Goal: Task Accomplishment & Management: Manage account settings

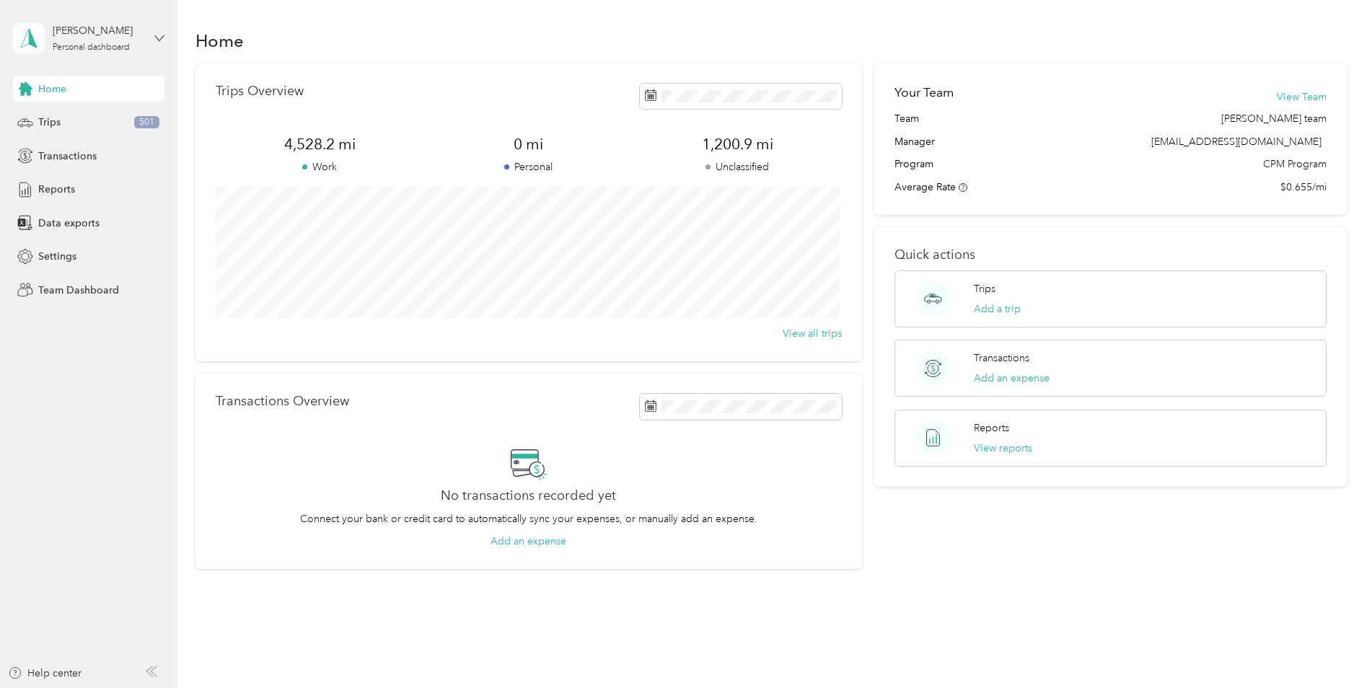
click at [156, 39] on icon at bounding box center [159, 38] width 10 height 10
click at [98, 369] on aside "[PERSON_NAME] Personal dashboard Home Trips 501 Transactions Reports Data expor…" at bounding box center [88, 344] width 177 height 688
click at [76, 287] on span "Team Dashboard" at bounding box center [78, 290] width 81 height 15
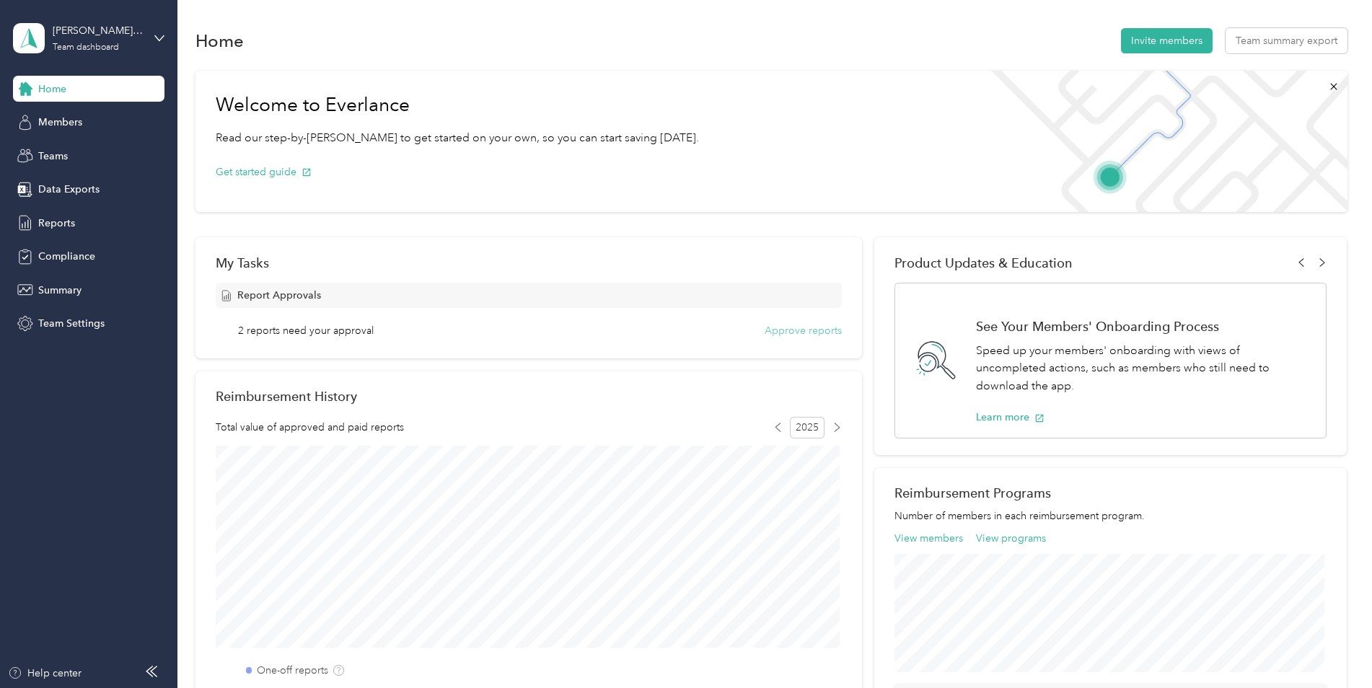
click at [795, 327] on button "Approve reports" at bounding box center [803, 330] width 77 height 15
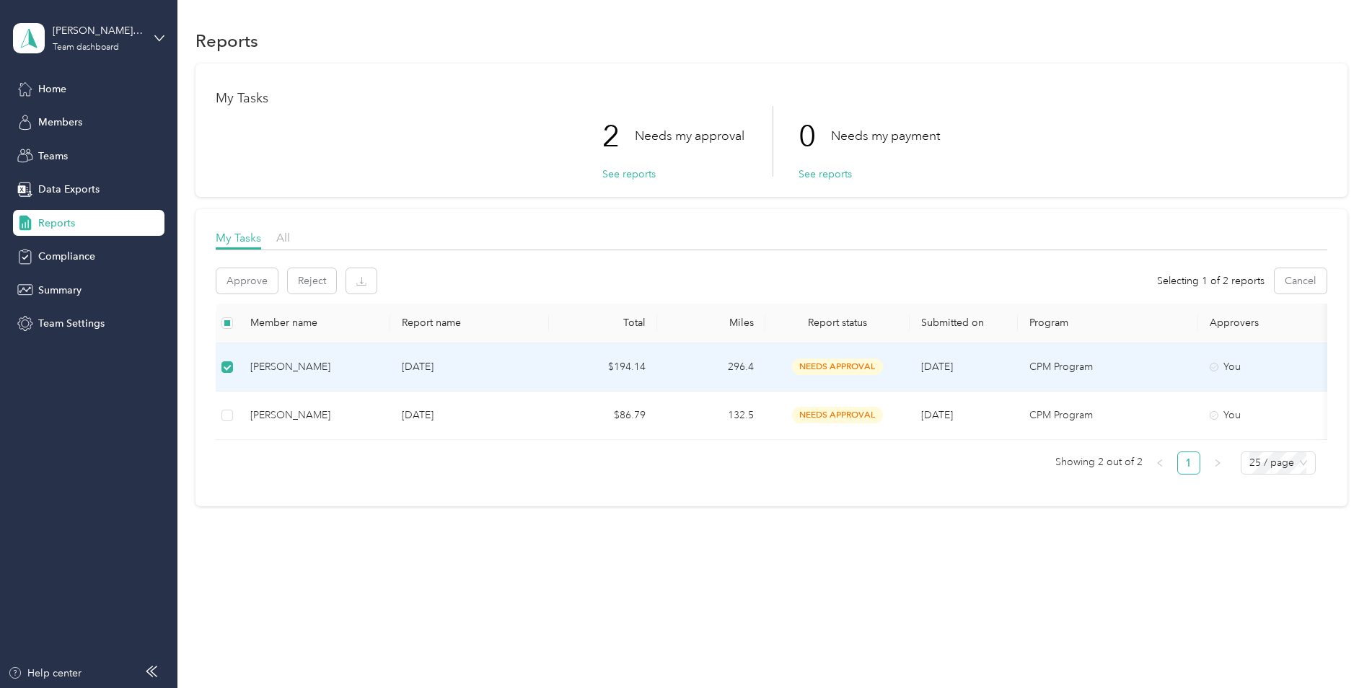
click at [823, 365] on span "needs approval" at bounding box center [837, 367] width 91 height 17
click at [297, 367] on div "[PERSON_NAME]" at bounding box center [314, 367] width 128 height 16
click at [638, 171] on button "See reports" at bounding box center [628, 174] width 53 height 15
click at [293, 369] on div "[PERSON_NAME]" at bounding box center [314, 367] width 128 height 16
click at [279, 367] on div "[PERSON_NAME]" at bounding box center [314, 367] width 128 height 16
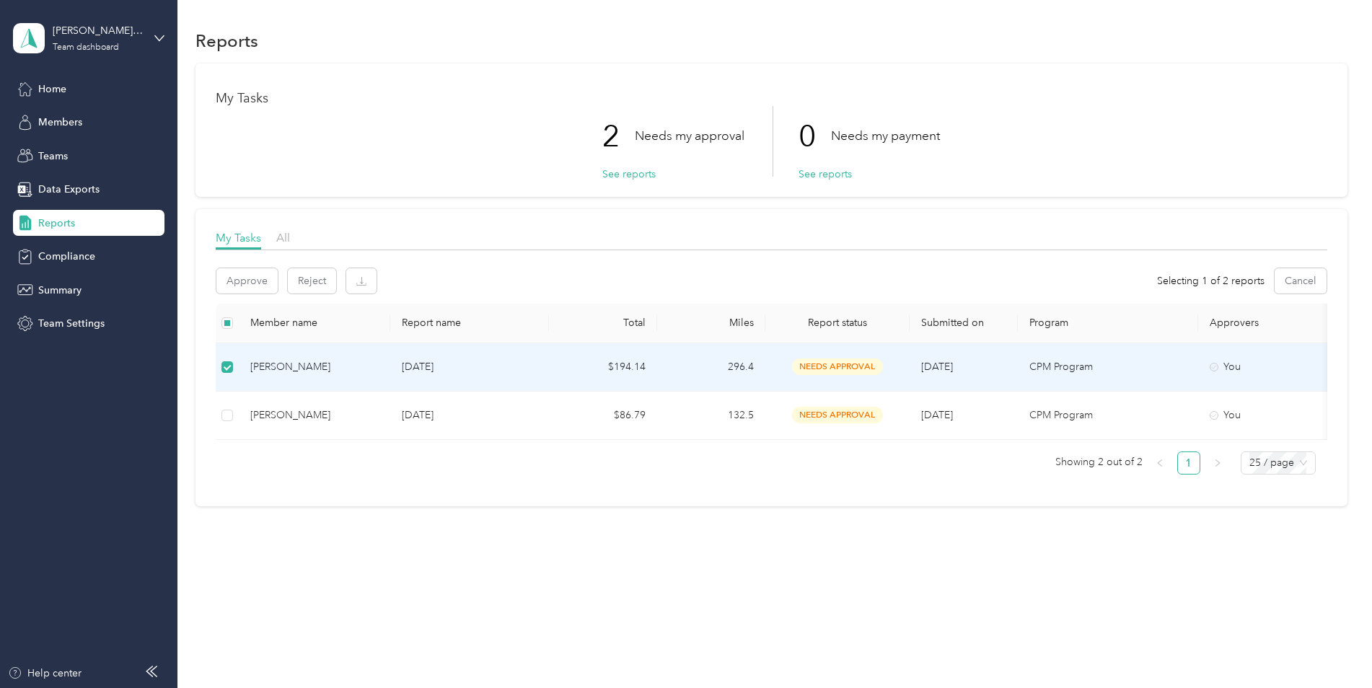
click at [233, 365] on td at bounding box center [227, 367] width 23 height 48
click at [268, 366] on div "[PERSON_NAME]" at bounding box center [314, 368] width 128 height 16
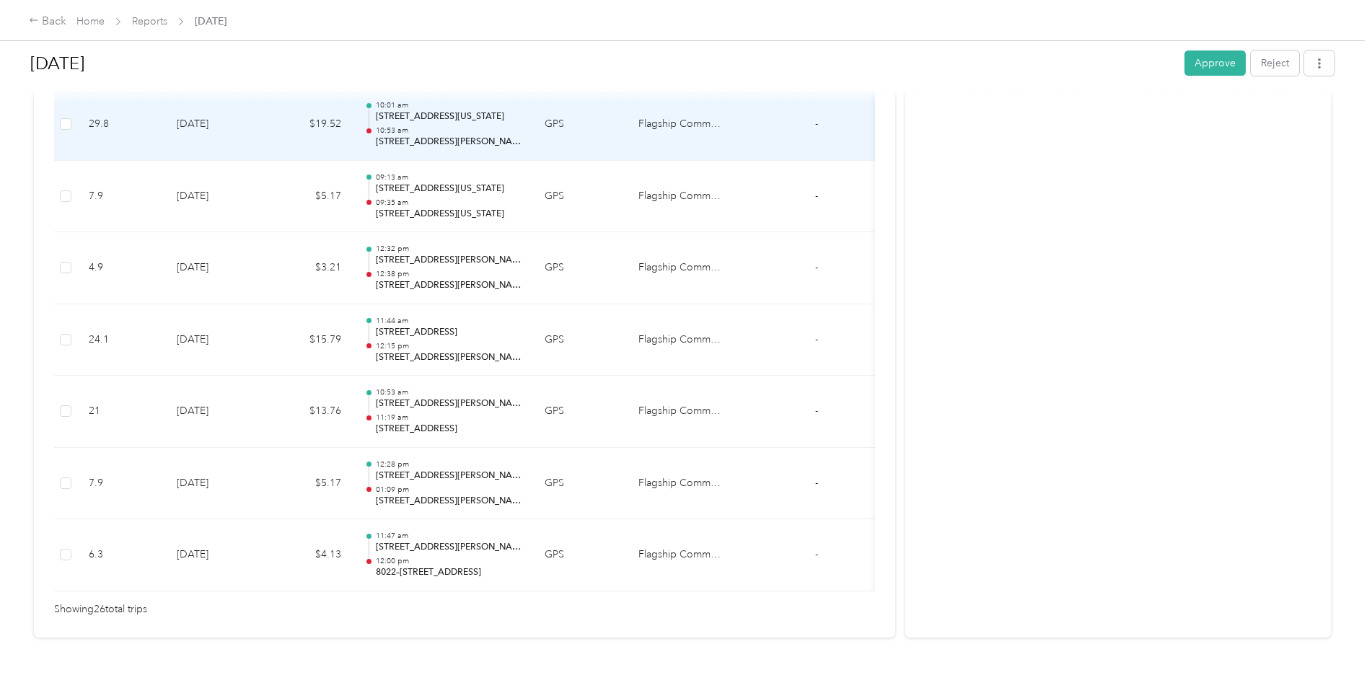
scroll to position [1804, 0]
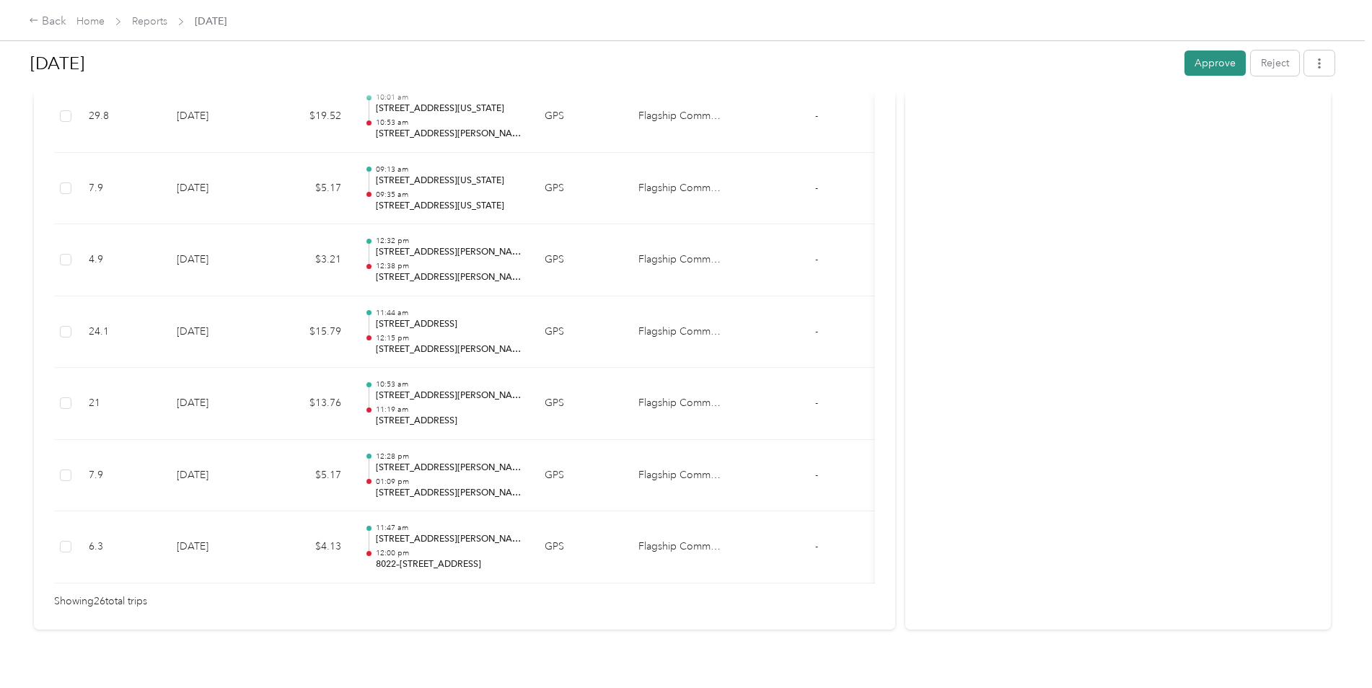
click at [1205, 71] on button "Approve" at bounding box center [1215, 63] width 61 height 25
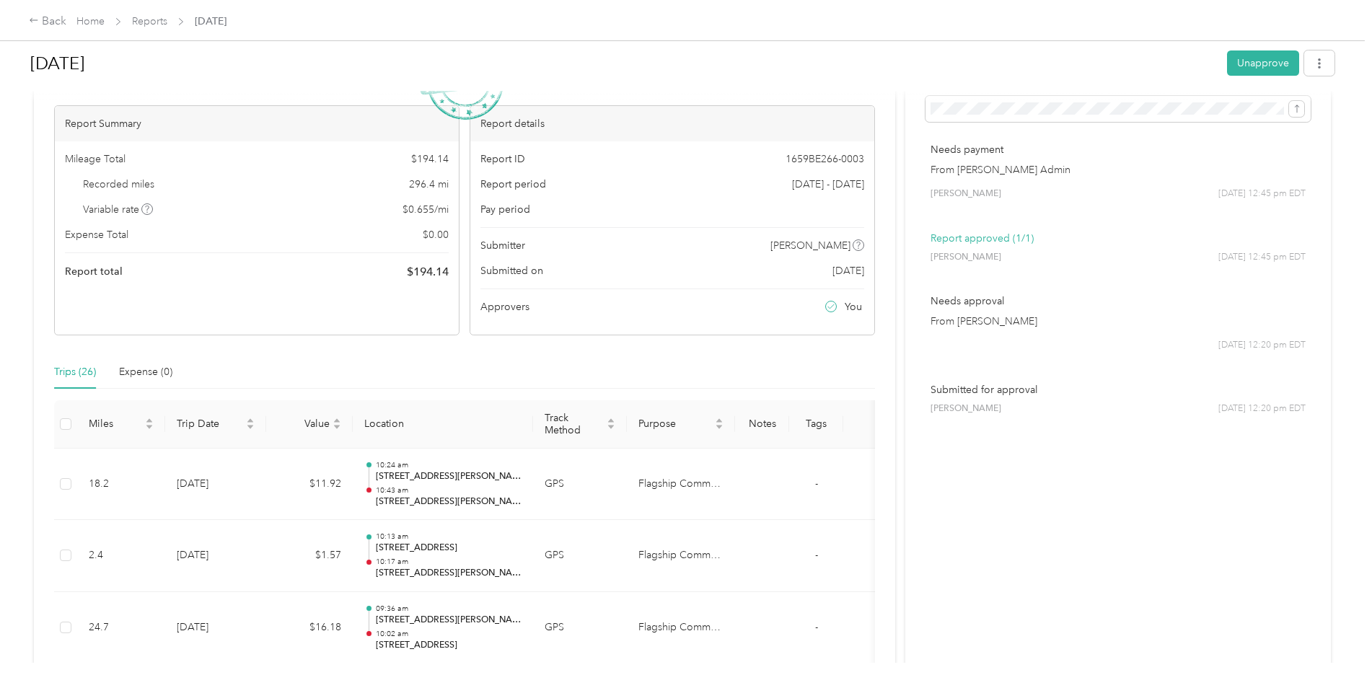
scroll to position [0, 0]
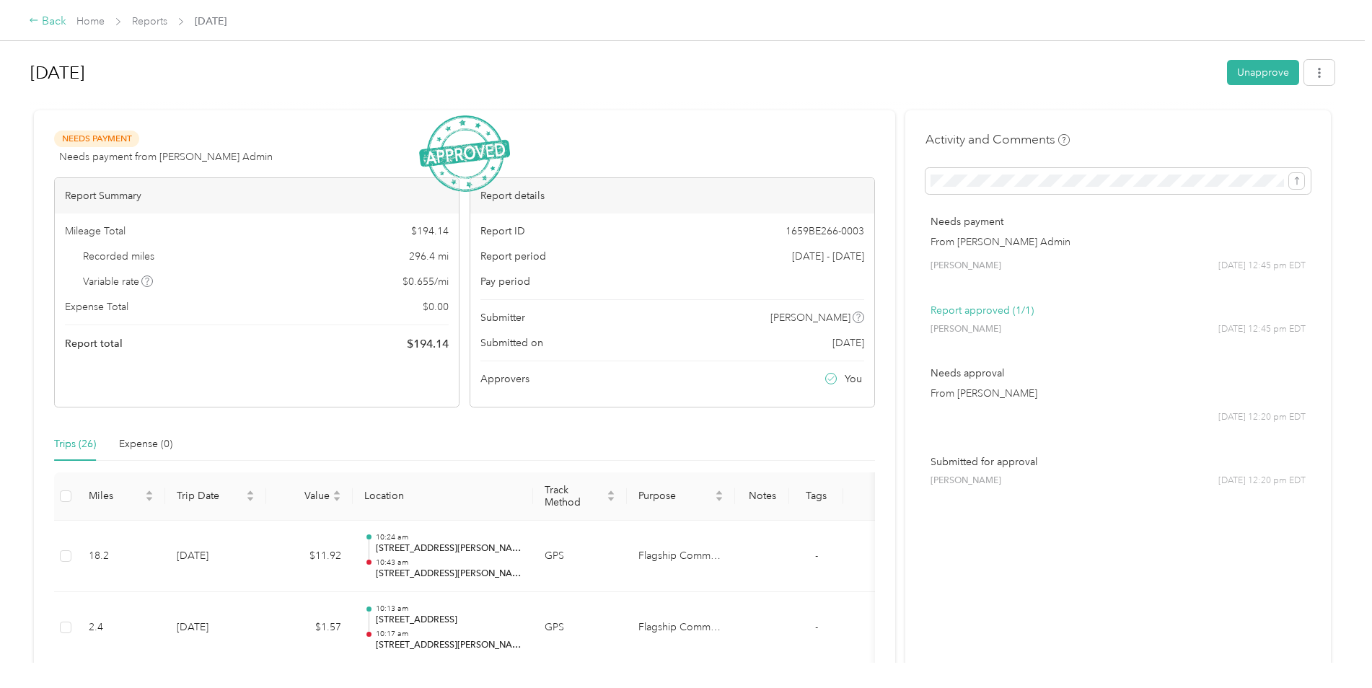
click at [45, 21] on div "Back" at bounding box center [48, 21] width 38 height 17
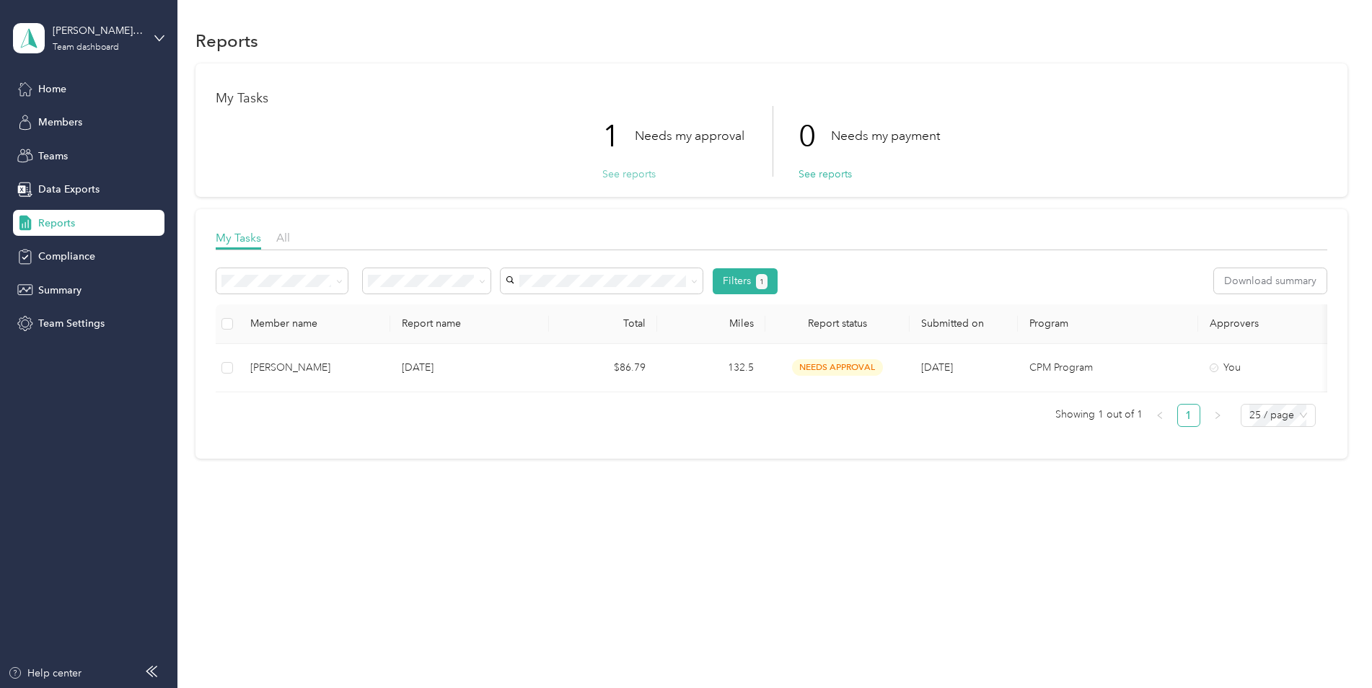
click at [631, 171] on button "See reports" at bounding box center [628, 174] width 53 height 15
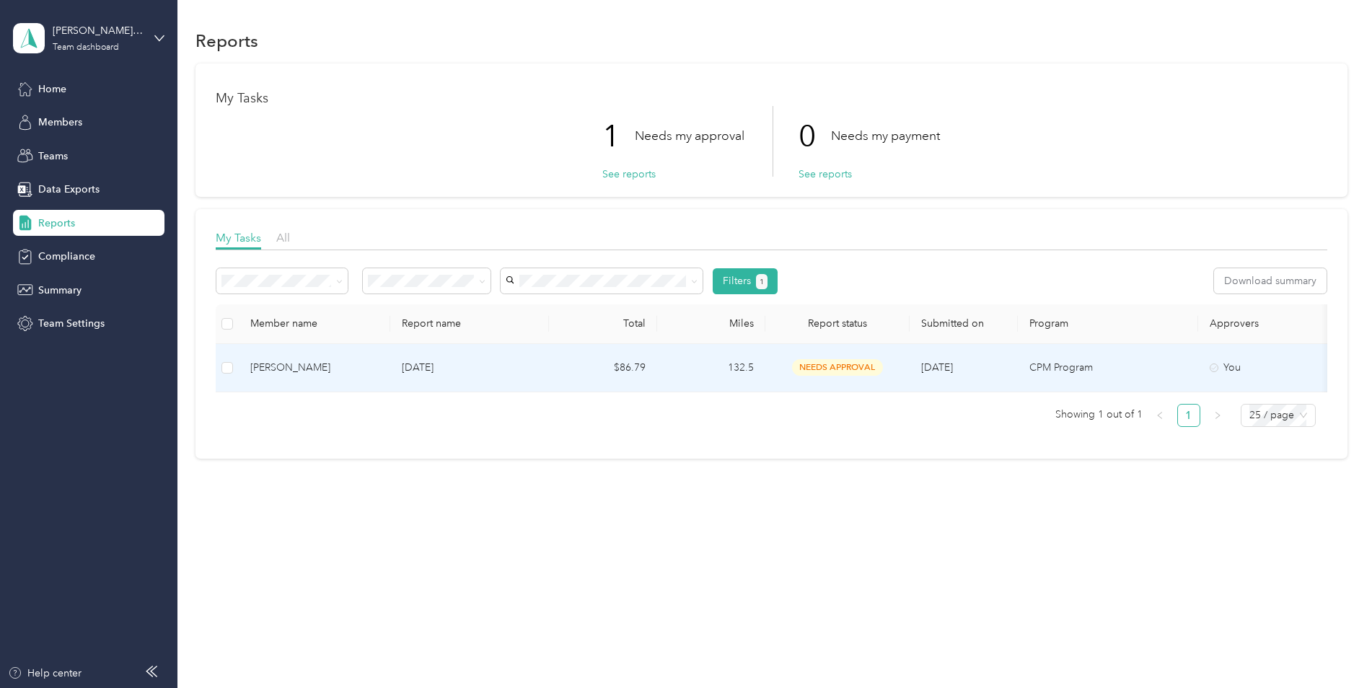
click at [260, 363] on div "[PERSON_NAME]" at bounding box center [314, 368] width 128 height 16
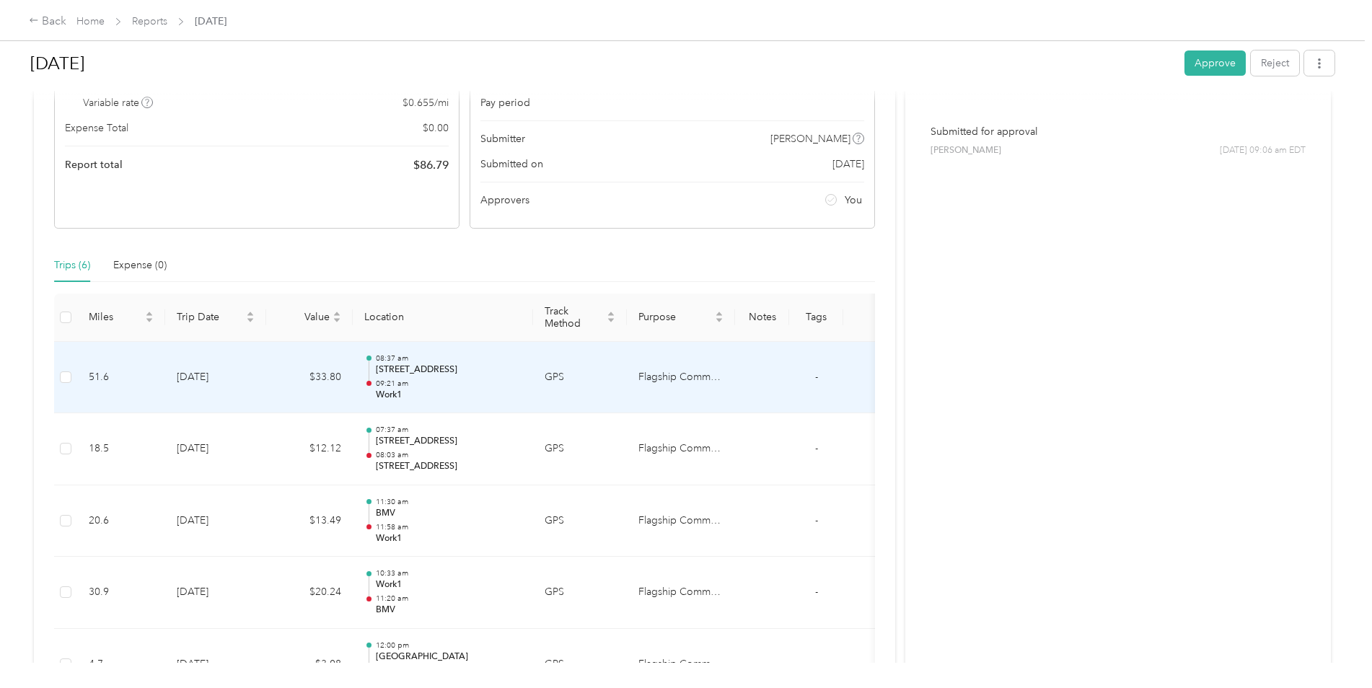
scroll to position [216, 0]
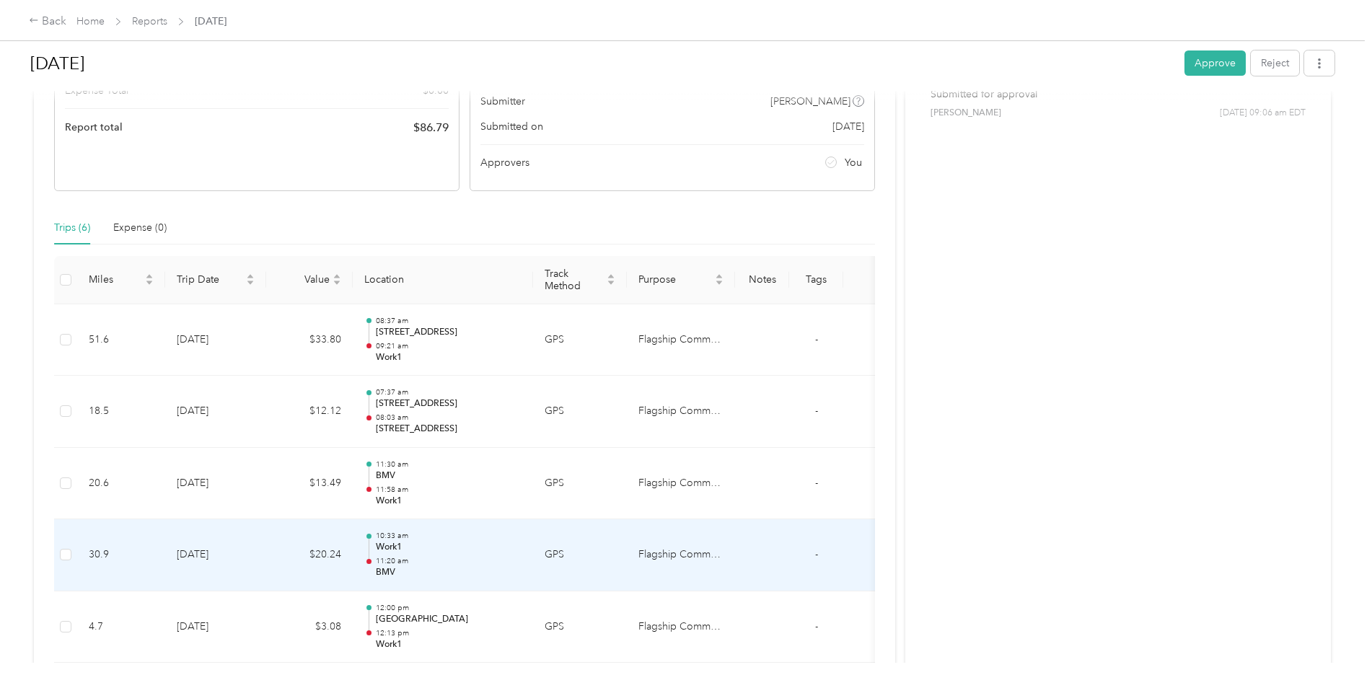
click at [393, 544] on p "Work1" at bounding box center [449, 547] width 146 height 13
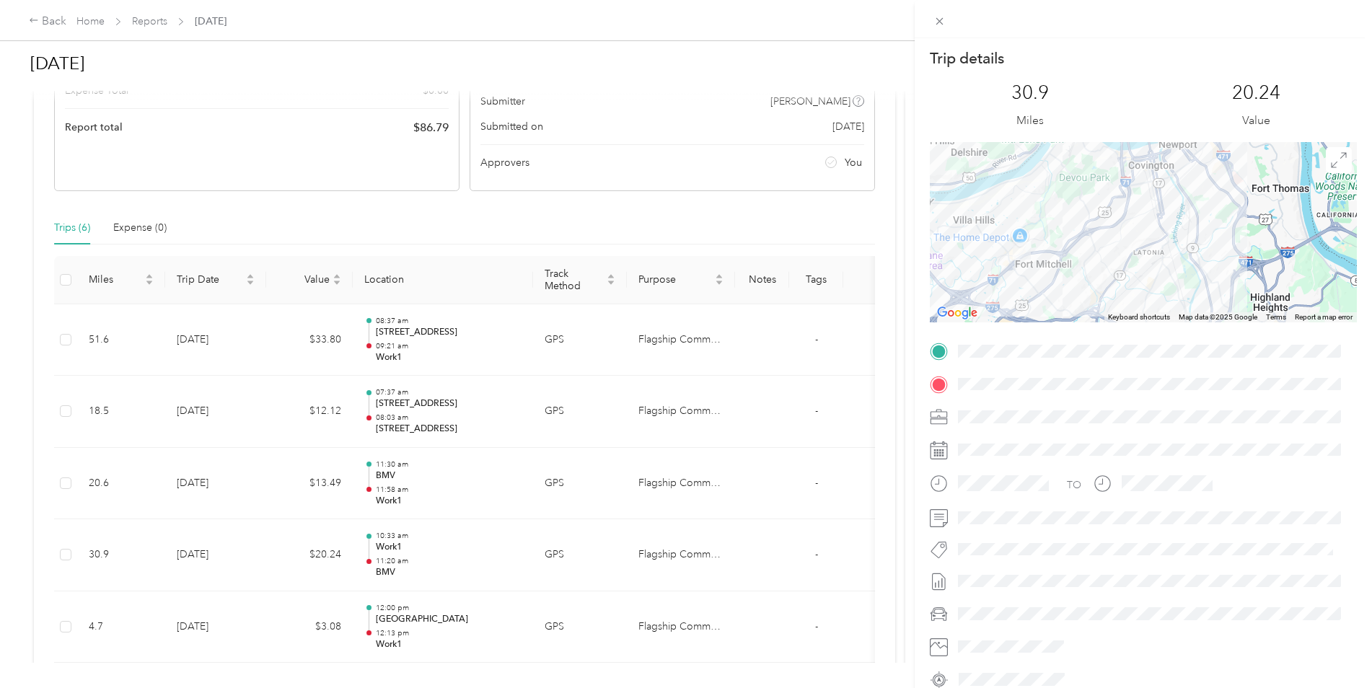
drag, startPoint x: 1174, startPoint y: 271, endPoint x: 903, endPoint y: 262, distance: 270.7
click at [903, 262] on div "Trip details This trip cannot be edited because it is either under review, appr…" at bounding box center [686, 344] width 1372 height 688
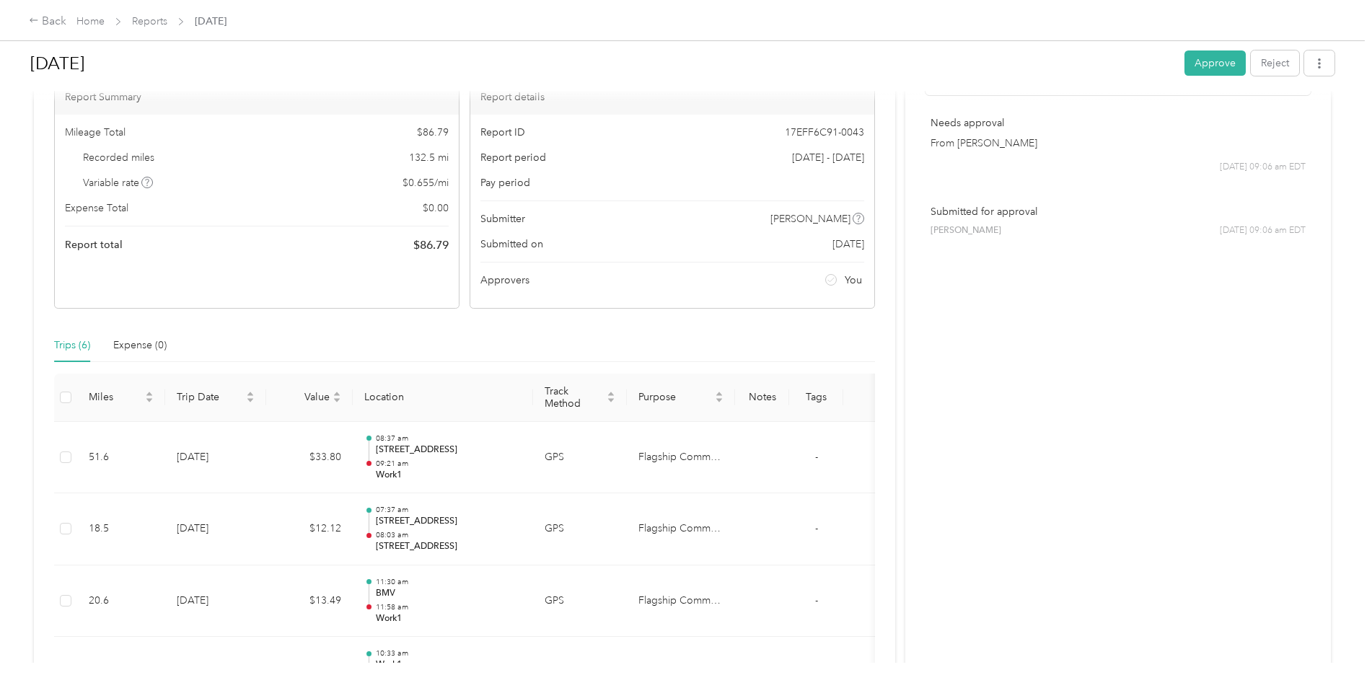
scroll to position [72, 0]
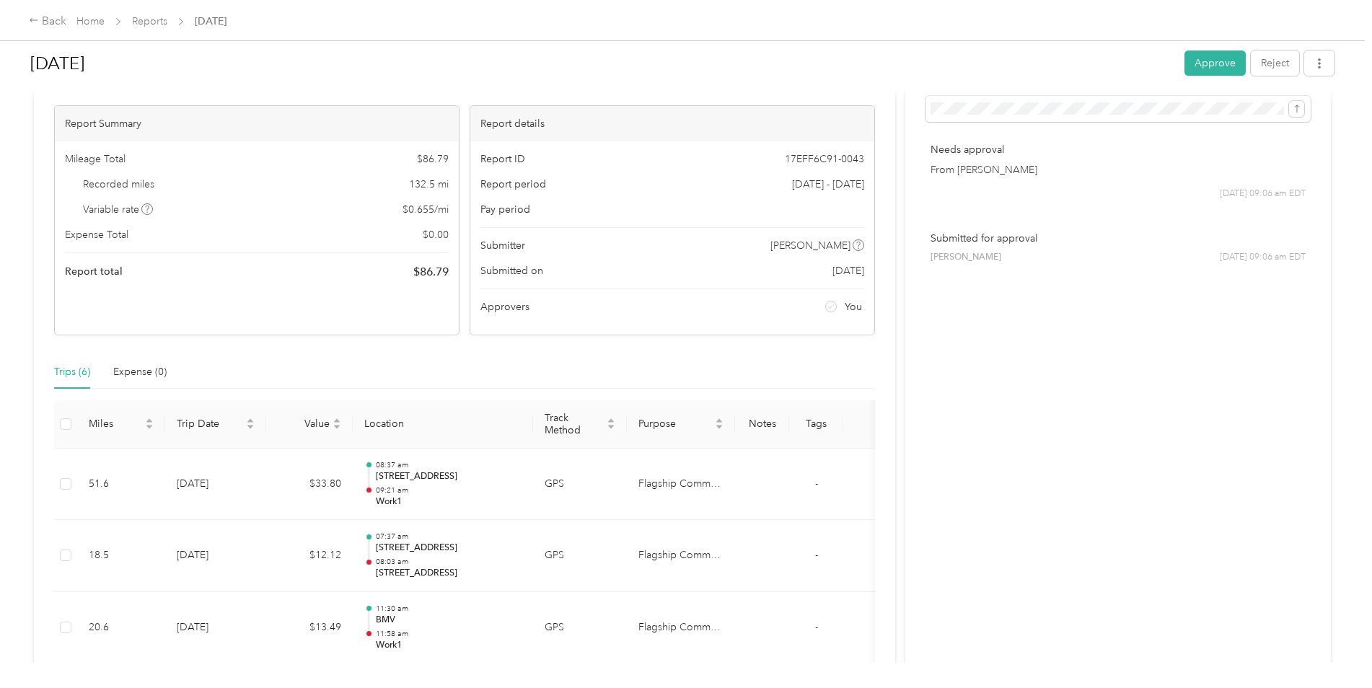
drag, startPoint x: 1092, startPoint y: 322, endPoint x: 1120, endPoint y: 376, distance: 61.0
click at [1120, 376] on div "Activity and Comments Needs approval From [PERSON_NAME] [DATE] 09:06 am EDT Sub…" at bounding box center [1118, 481] width 426 height 887
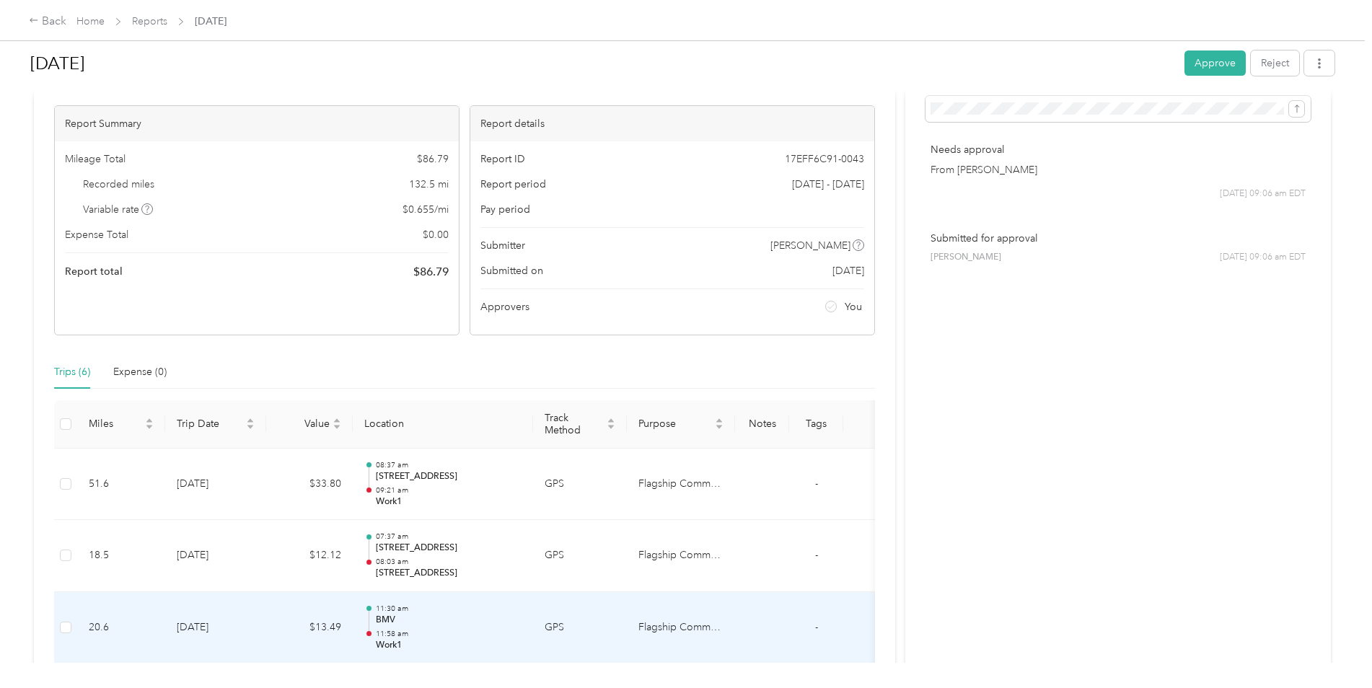
click at [398, 619] on p "BMV" at bounding box center [449, 620] width 146 height 13
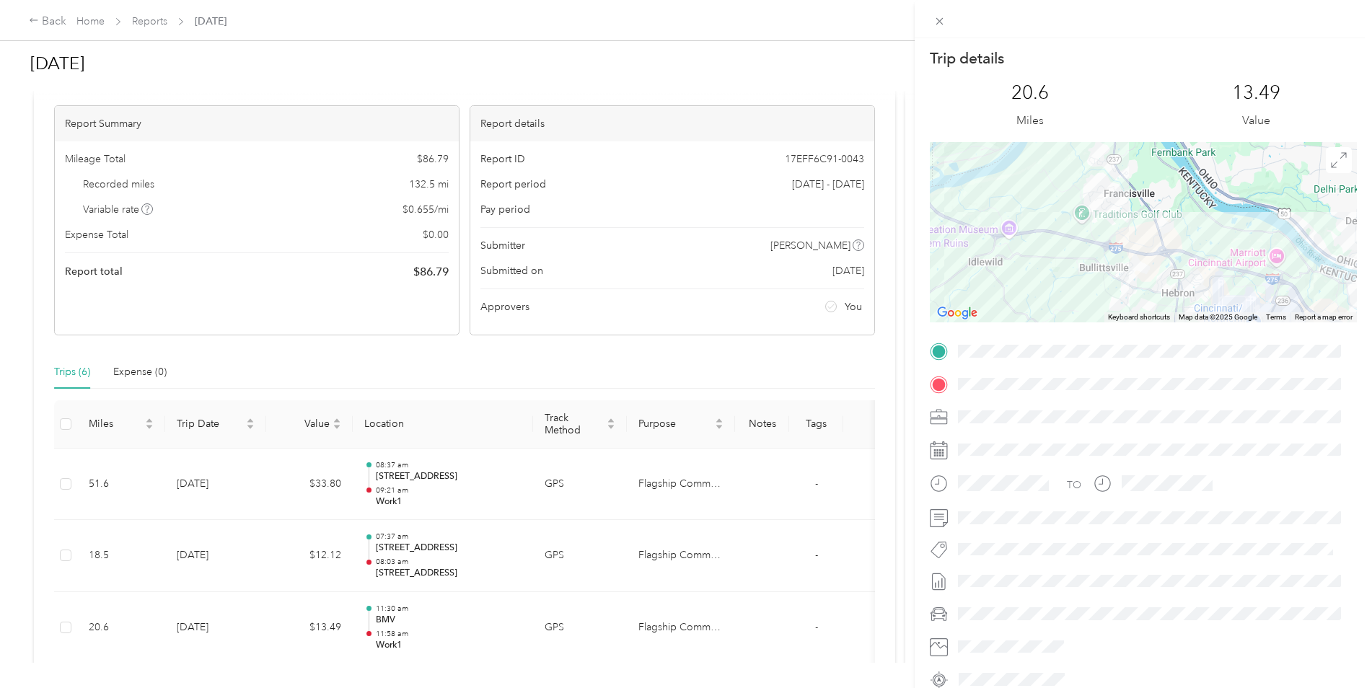
drag, startPoint x: 1092, startPoint y: 242, endPoint x: 1055, endPoint y: 328, distance: 94.1
click at [1055, 328] on div "Trip details This trip cannot be edited because it is either under review, appr…" at bounding box center [1143, 369] width 427 height 643
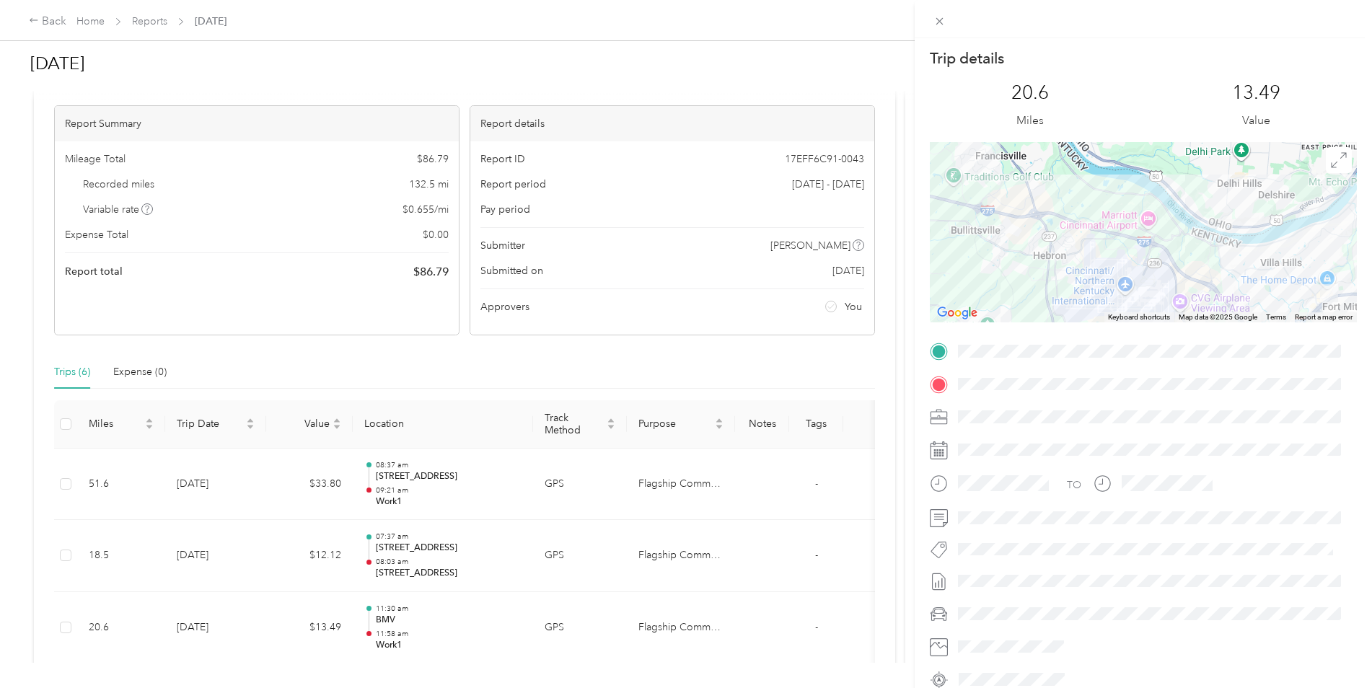
drag, startPoint x: 1140, startPoint y: 254, endPoint x: 896, endPoint y: 175, distance: 256.4
click at [908, 181] on div "Trip details This trip cannot be edited because it is either under review, appr…" at bounding box center [686, 344] width 1372 height 688
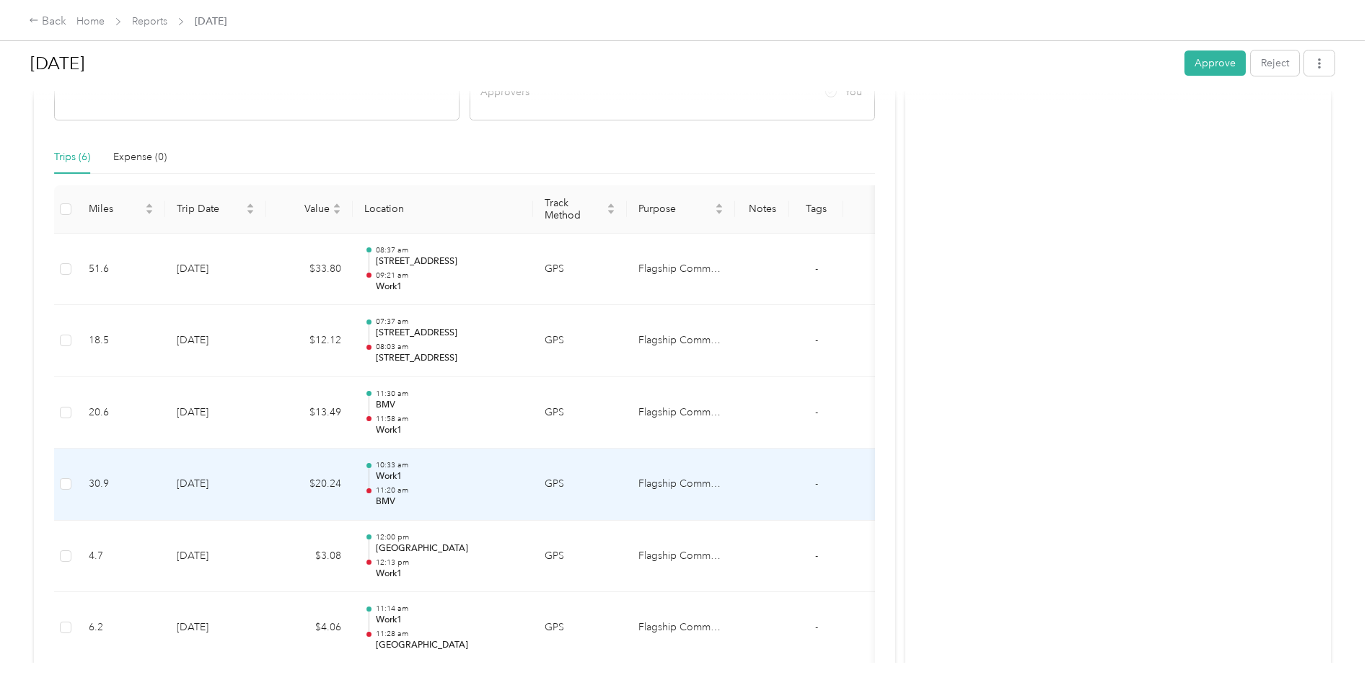
scroll to position [289, 0]
click at [389, 475] on p "Work1" at bounding box center [449, 475] width 146 height 13
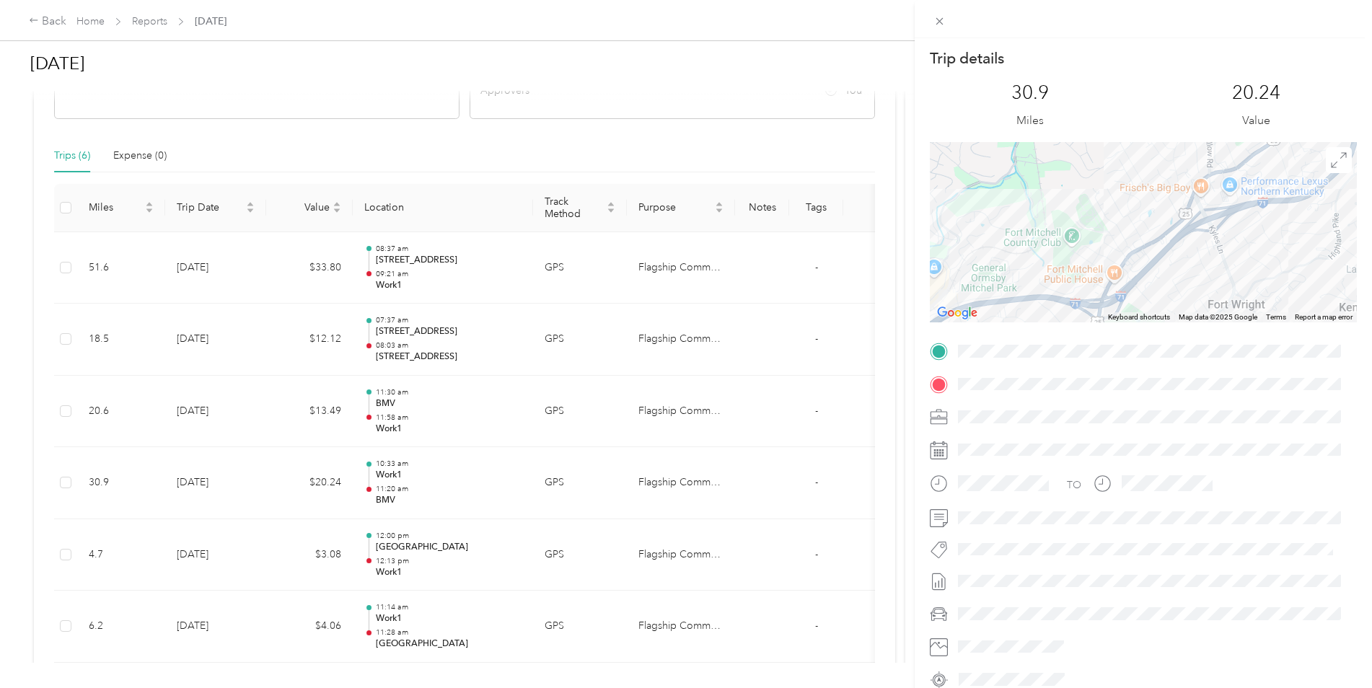
drag, startPoint x: 1177, startPoint y: 253, endPoint x: 798, endPoint y: 351, distance: 391.1
click at [799, 351] on div "Trip details This trip cannot be edited because it is either under review, appr…" at bounding box center [686, 344] width 1372 height 688
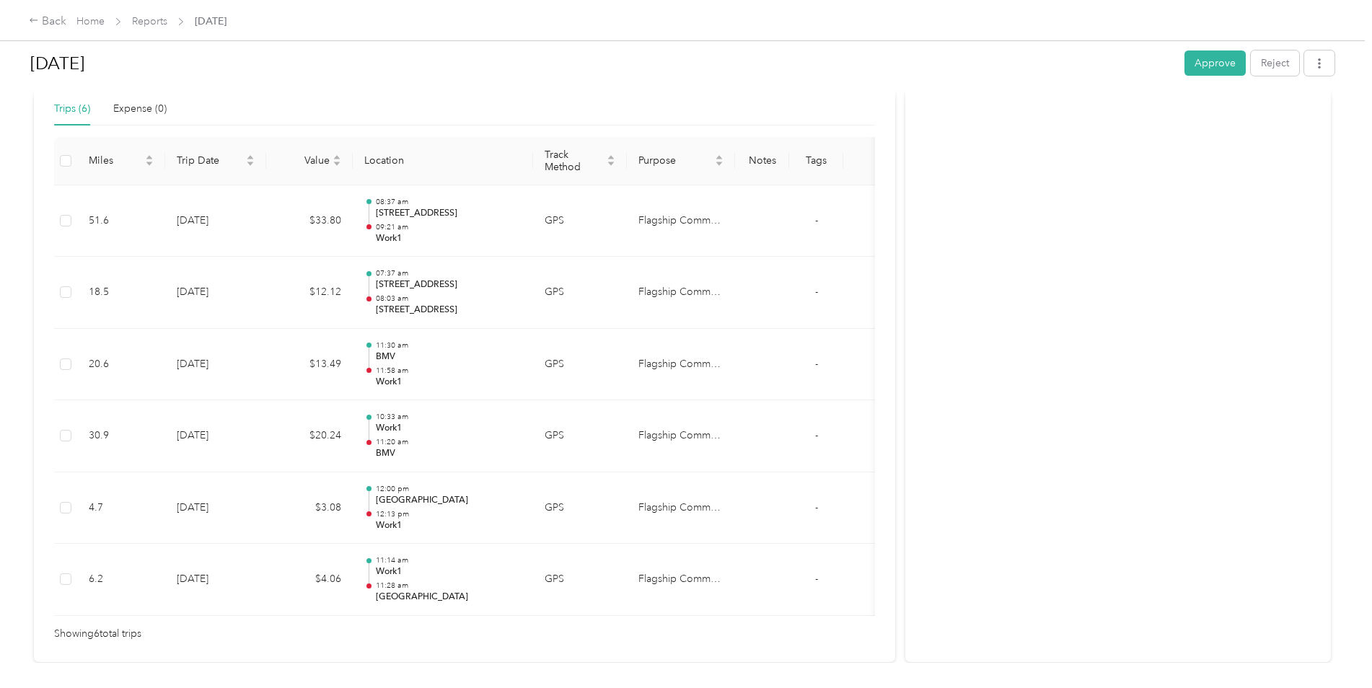
scroll to position [361, 0]
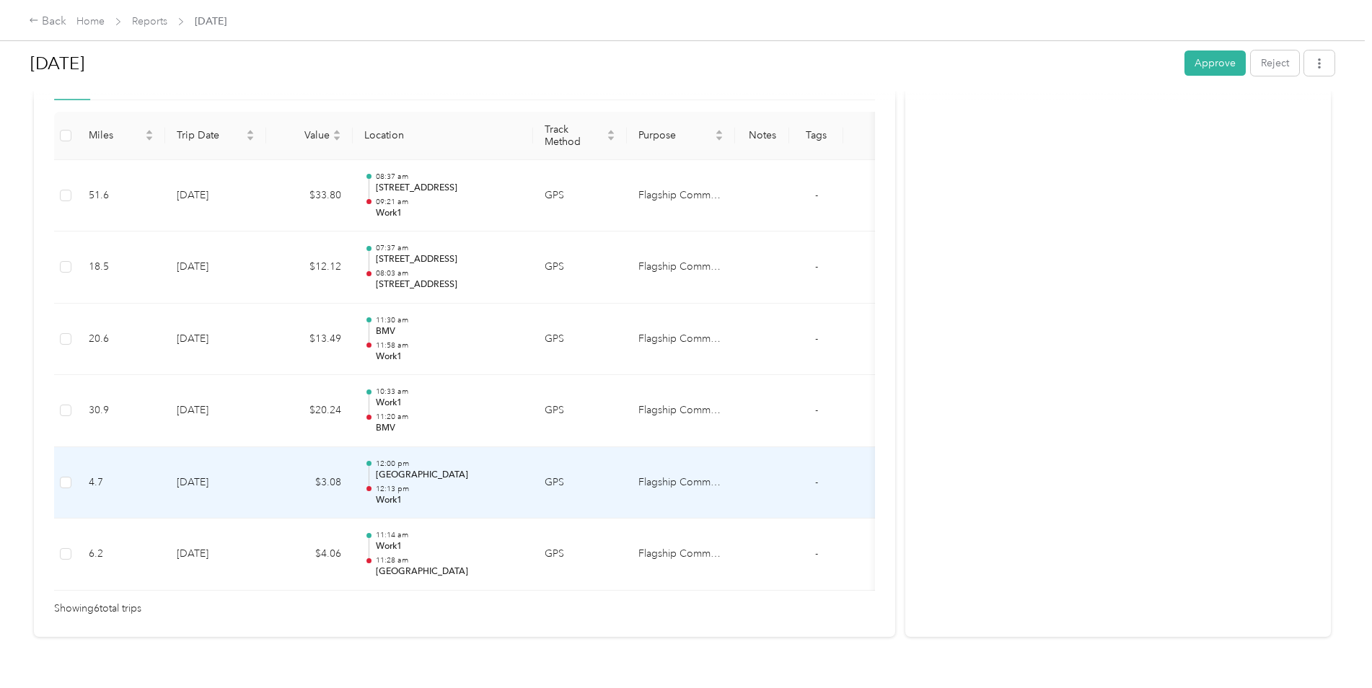
click at [411, 480] on p "[GEOGRAPHIC_DATA]" at bounding box center [449, 475] width 146 height 13
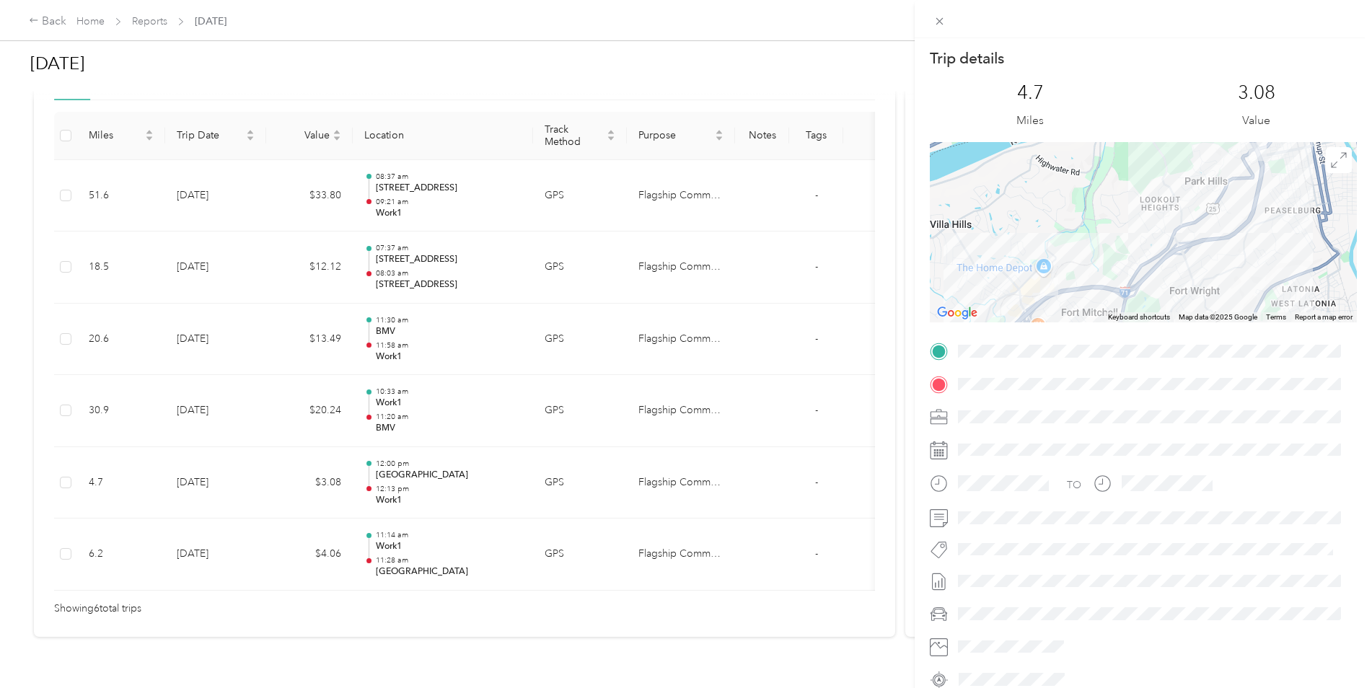
click at [400, 346] on div "Trip details This trip cannot be edited because it is either under review, appr…" at bounding box center [686, 344] width 1372 height 688
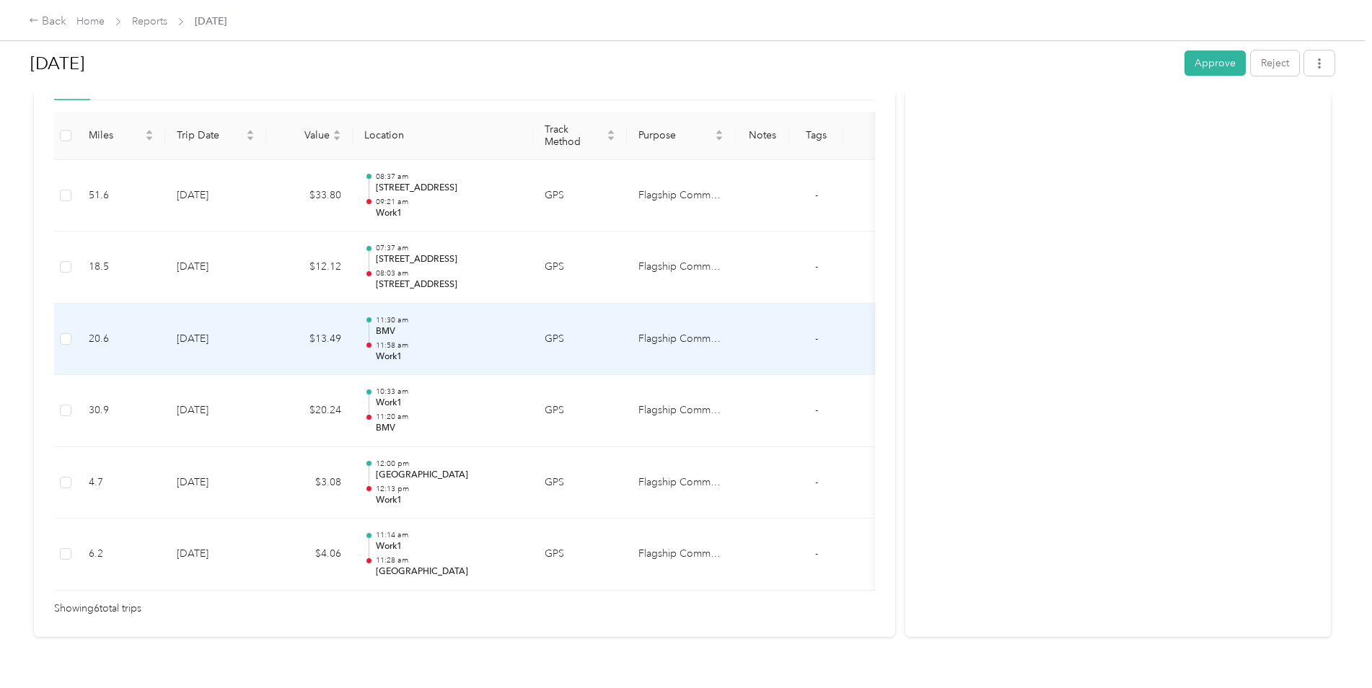
click at [385, 343] on p "11:58 am" at bounding box center [449, 346] width 146 height 10
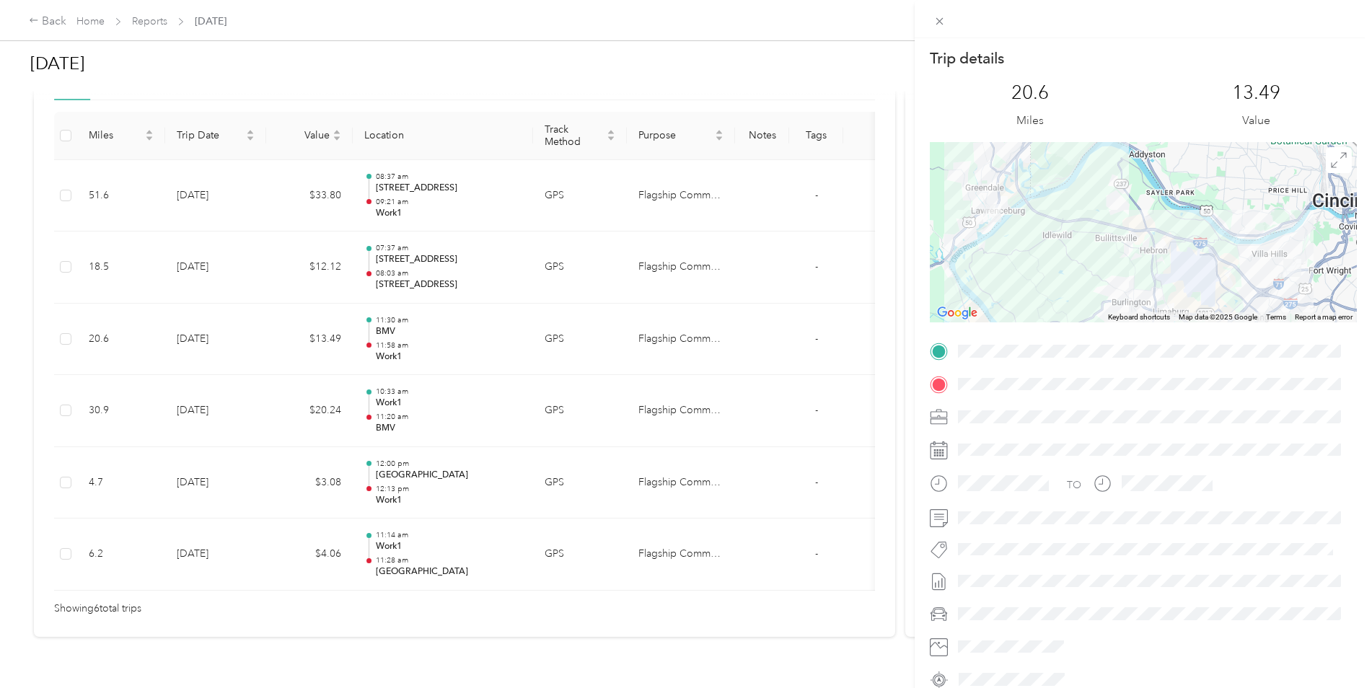
click at [421, 205] on div "Trip details This trip cannot be edited because it is either under review, appr…" at bounding box center [686, 344] width 1372 height 688
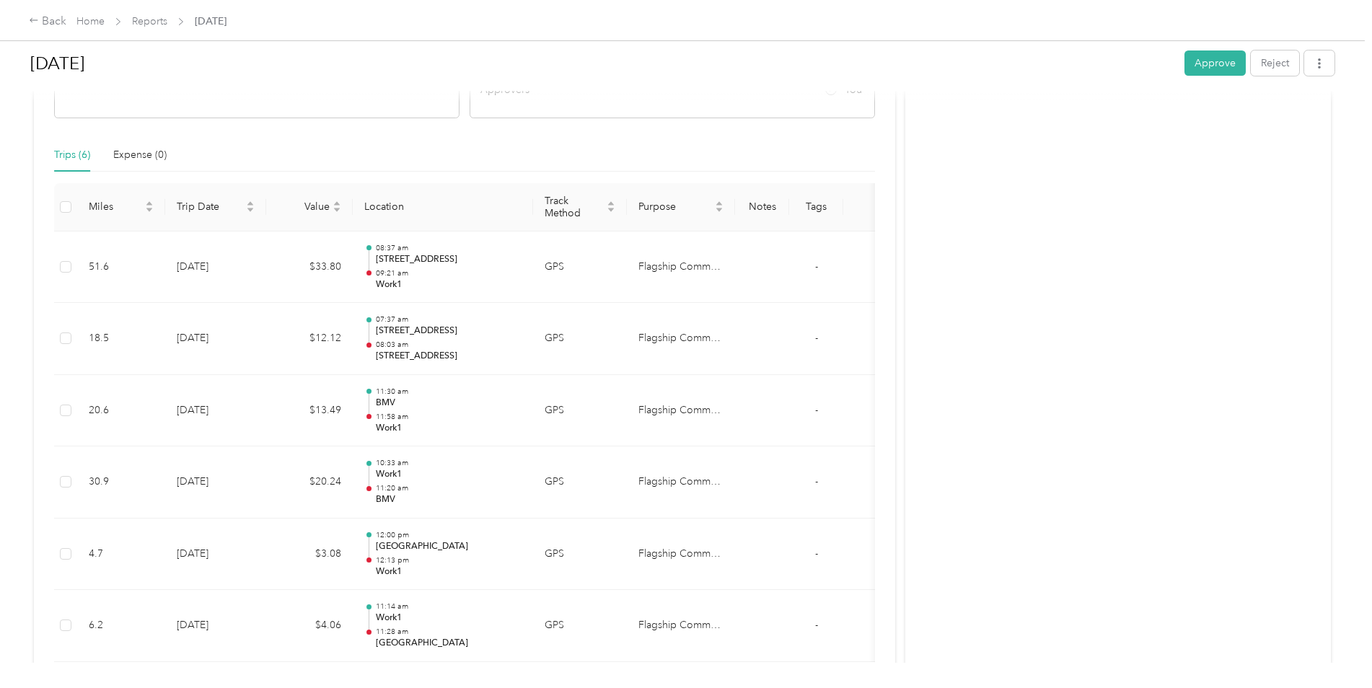
scroll to position [289, 0]
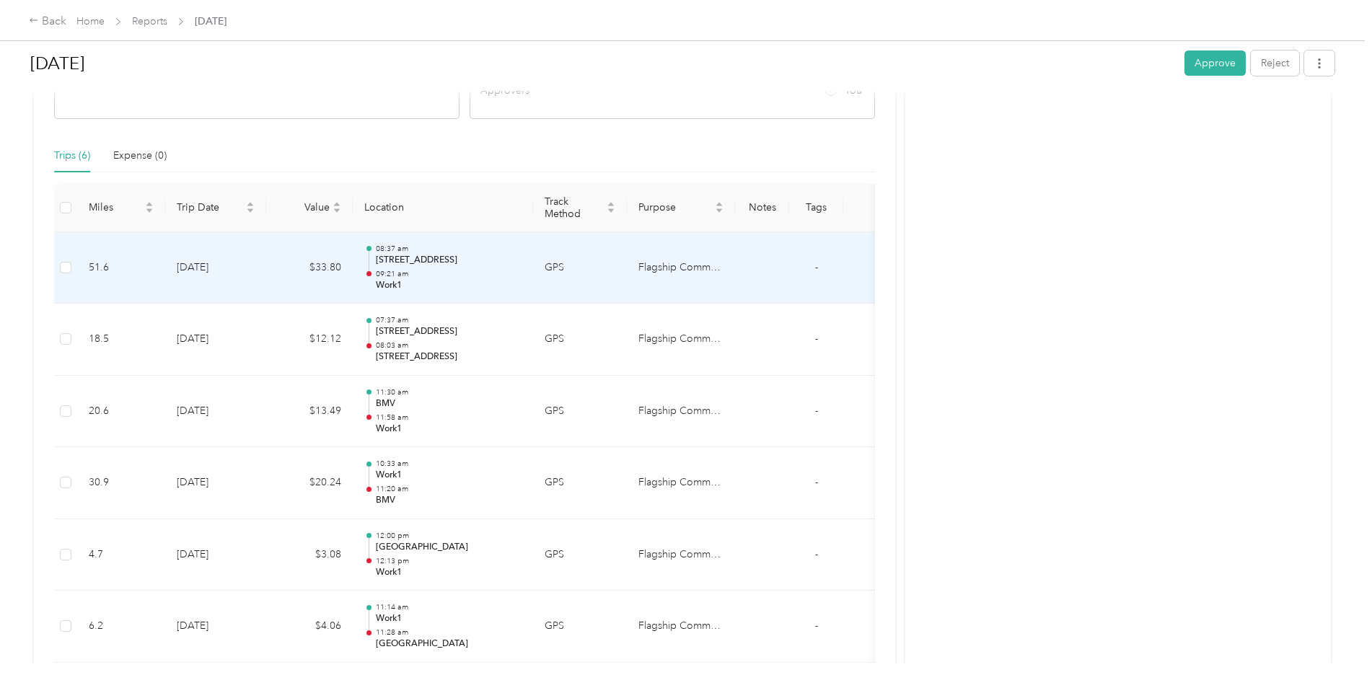
click at [393, 268] on div "08:37 am [STREET_ADDRESS] 09:21 am Work1" at bounding box center [449, 268] width 146 height 48
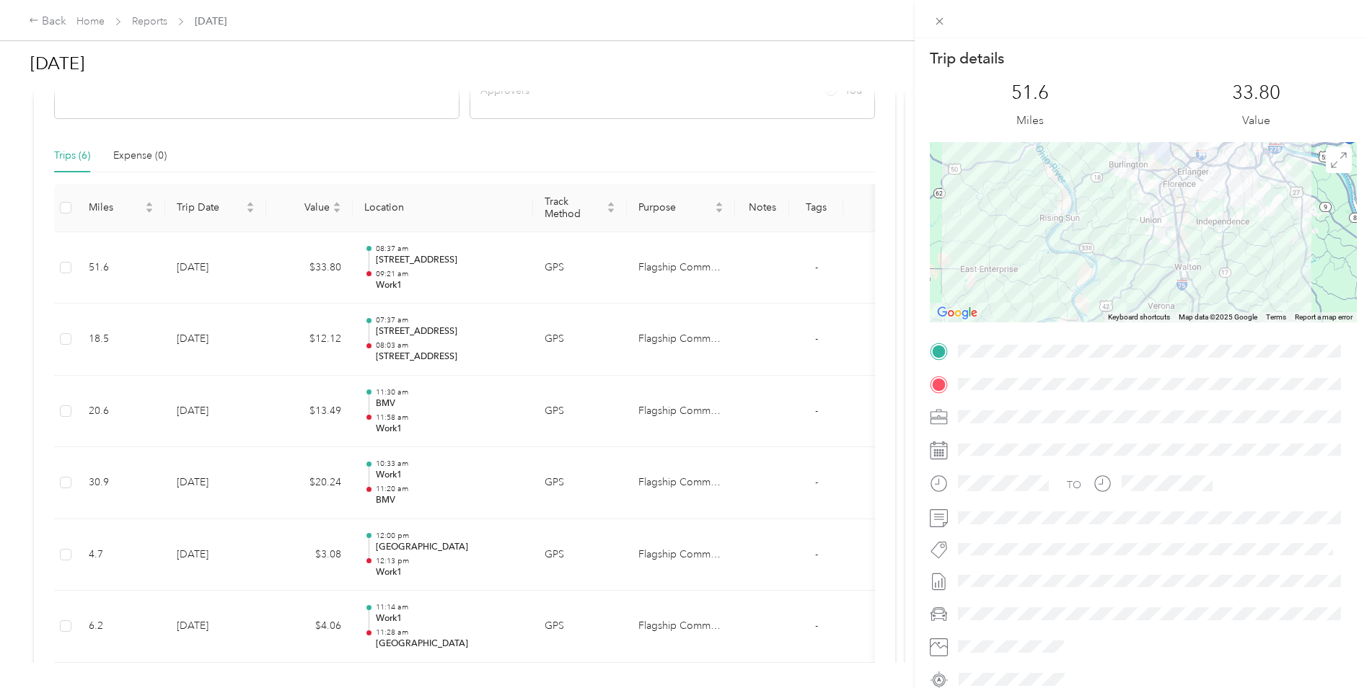
drag, startPoint x: 1159, startPoint y: 265, endPoint x: 972, endPoint y: 279, distance: 187.4
click at [972, 279] on div at bounding box center [1143, 232] width 427 height 180
click at [361, 412] on div "Trip details This trip cannot be edited because it is either under review, appr…" at bounding box center [686, 344] width 1372 height 688
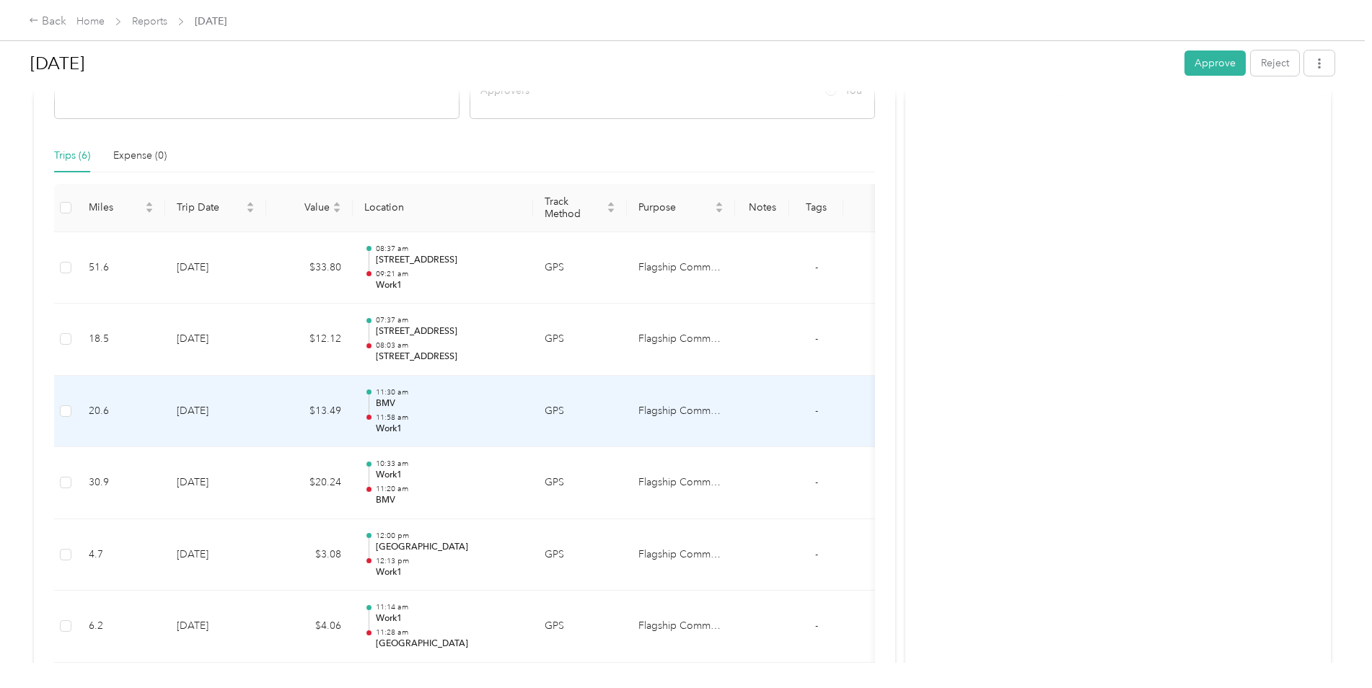
click at [395, 423] on p "Work1" at bounding box center [449, 429] width 146 height 13
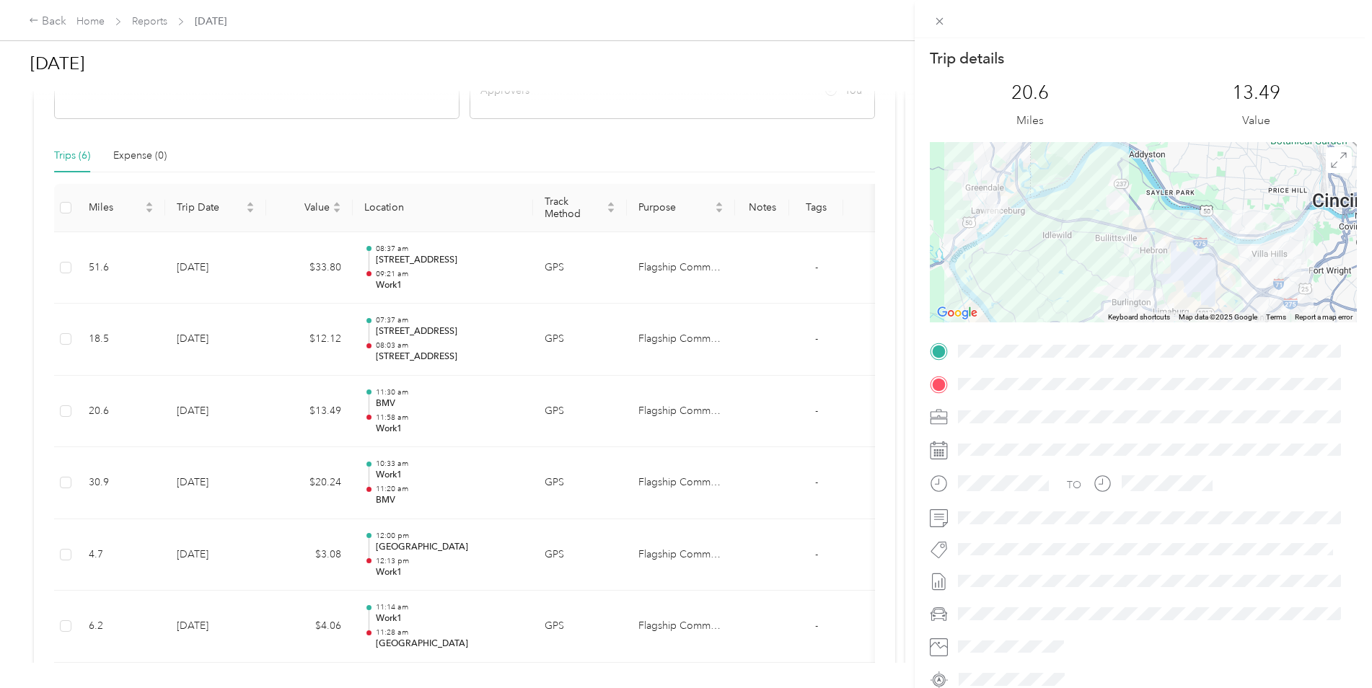
click at [386, 479] on div "Trip details This trip cannot be edited because it is either under review, appr…" at bounding box center [686, 344] width 1372 height 688
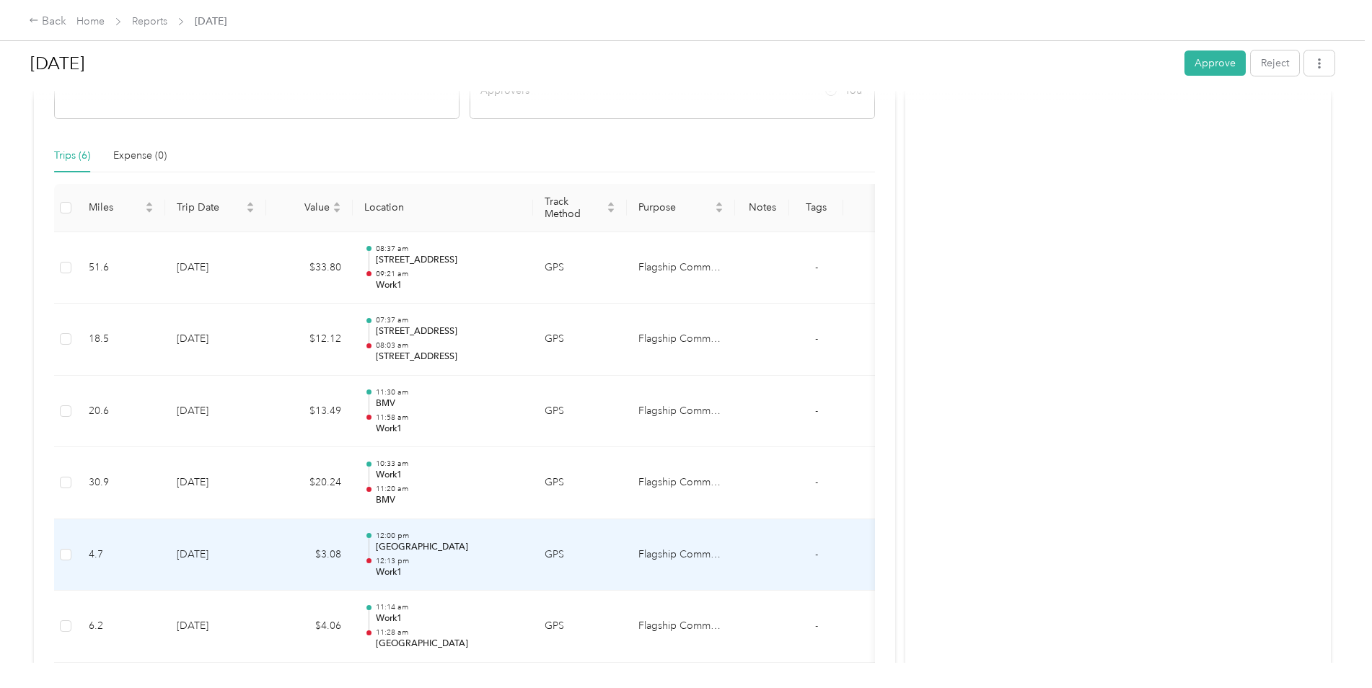
click at [400, 540] on p "12:00 pm" at bounding box center [449, 536] width 146 height 10
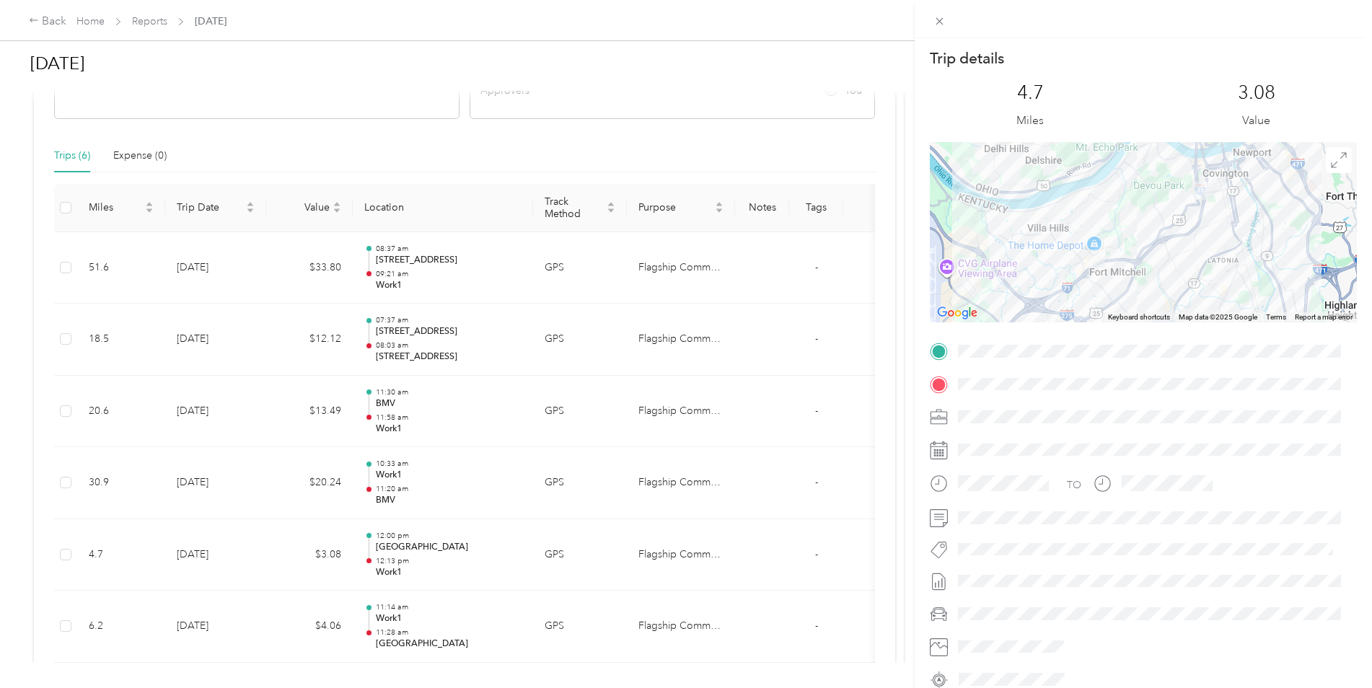
click at [395, 626] on div "Trip details This trip cannot be edited because it is either under review, appr…" at bounding box center [686, 344] width 1372 height 688
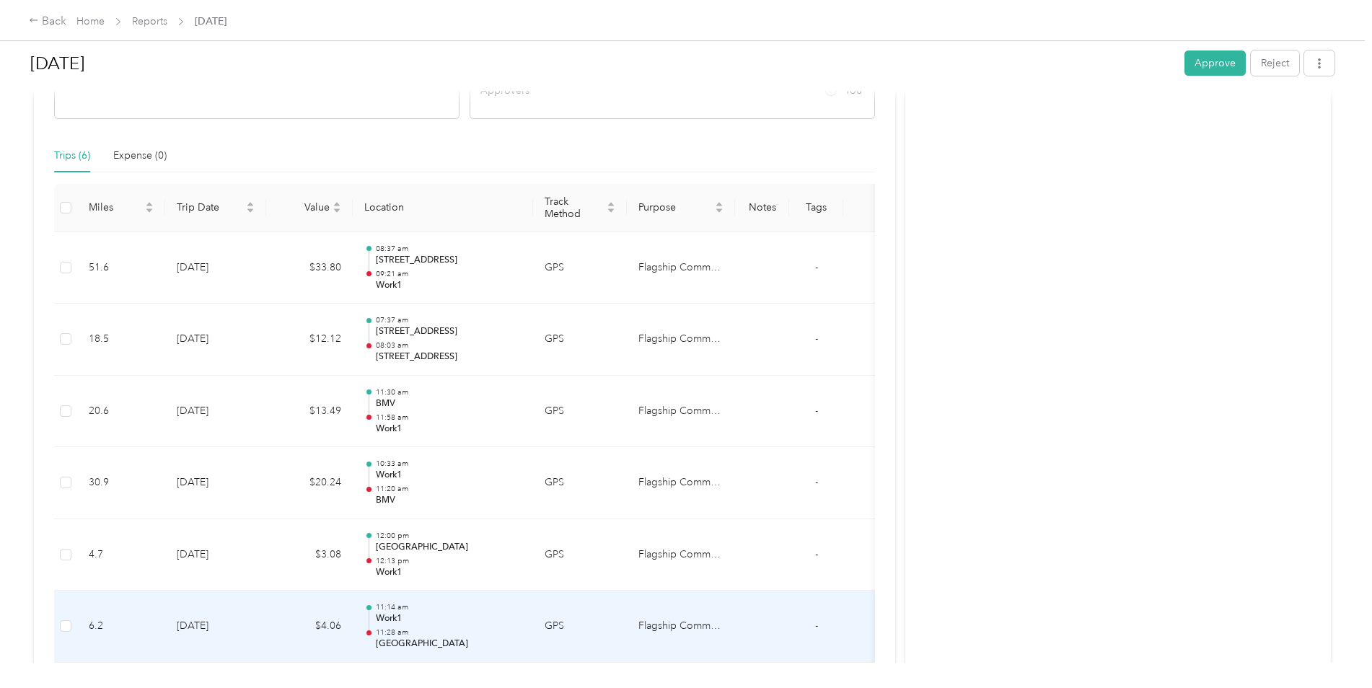
click at [395, 626] on div "11:14 am Work1 11:28 am [GEOGRAPHIC_DATA]" at bounding box center [449, 626] width 146 height 48
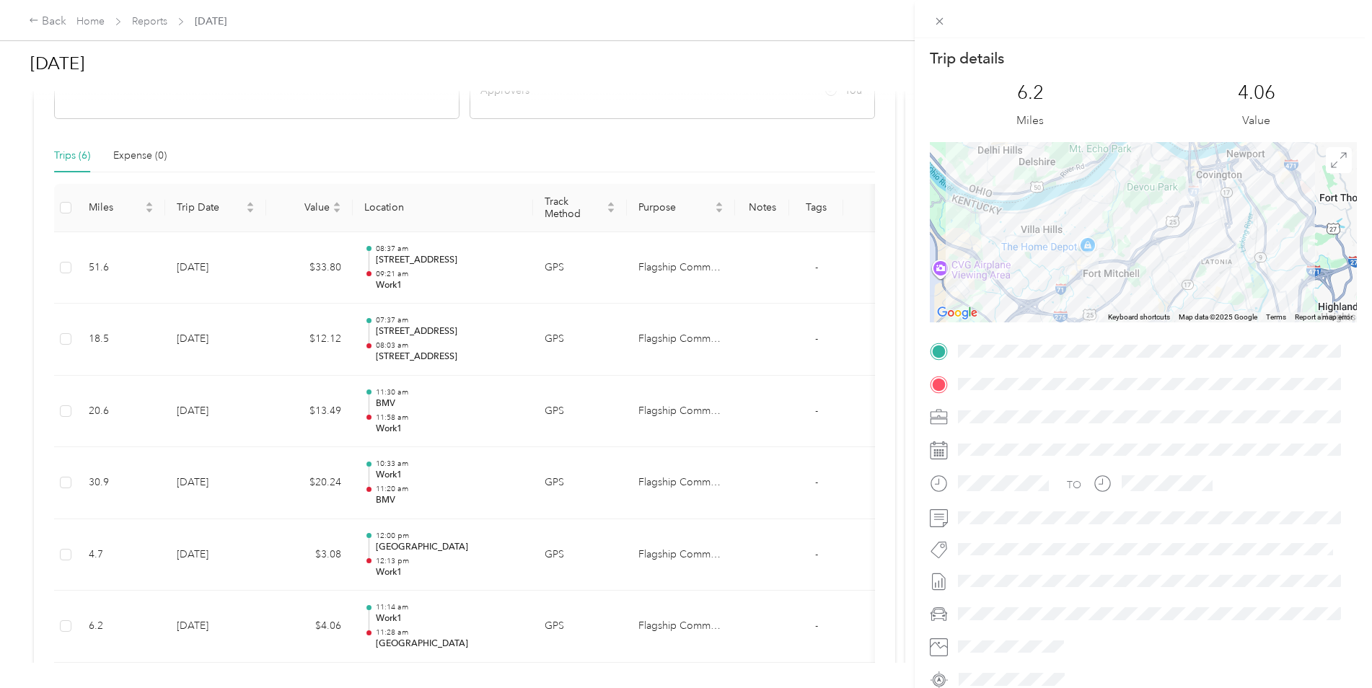
click at [311, 426] on div "Trip details This trip cannot be edited because it is either under review, appr…" at bounding box center [686, 344] width 1372 height 688
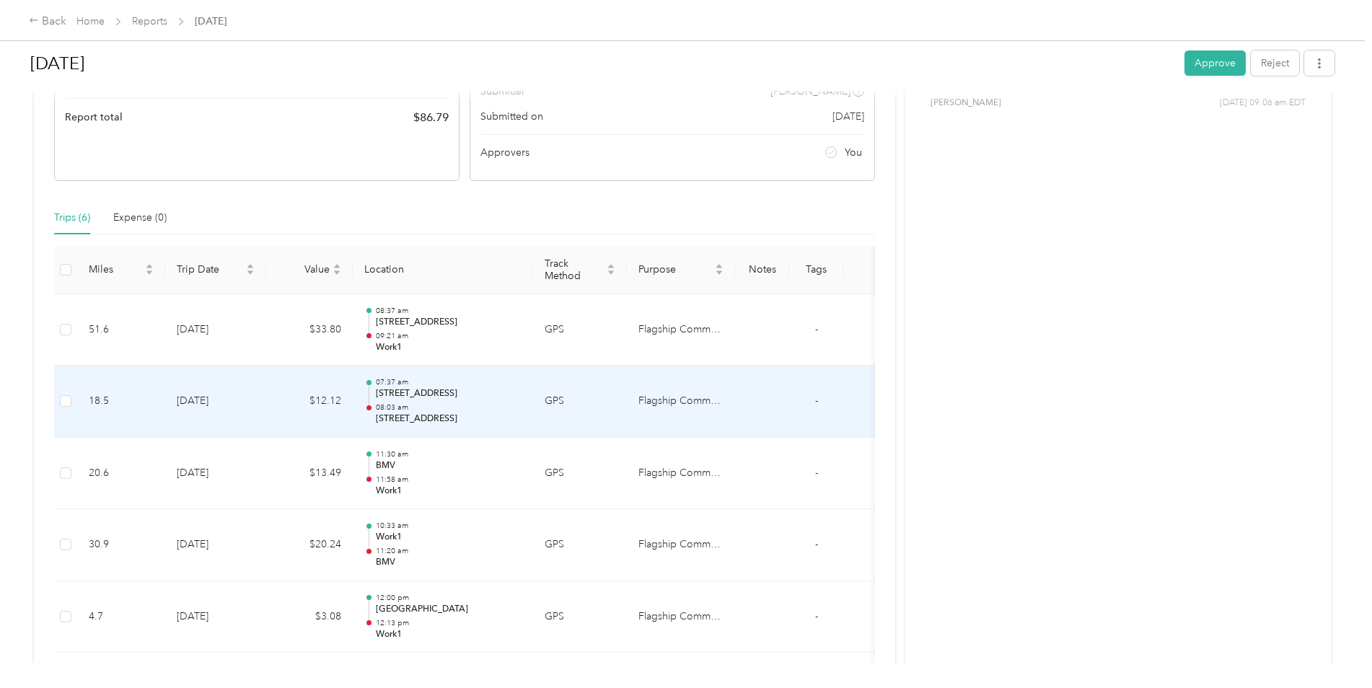
scroll to position [190, 0]
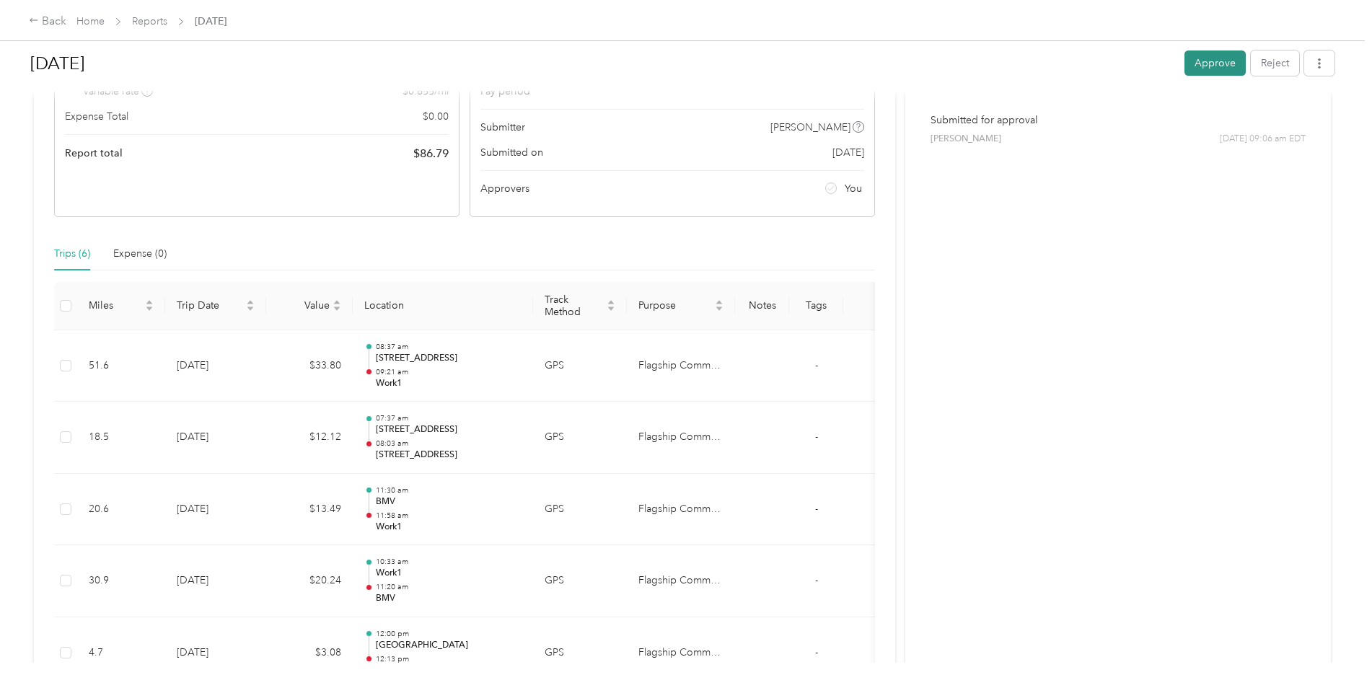
click at [1215, 66] on button "Approve" at bounding box center [1215, 63] width 61 height 25
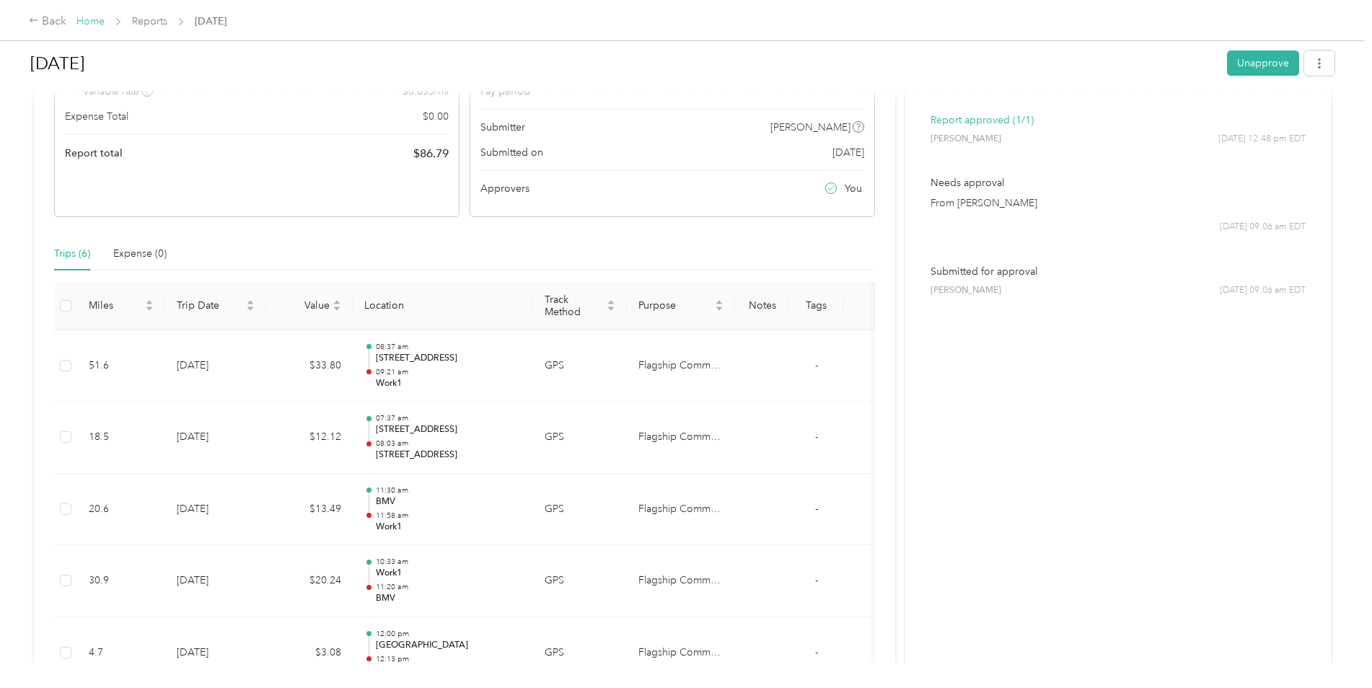
click at [87, 22] on link "Home" at bounding box center [90, 21] width 28 height 12
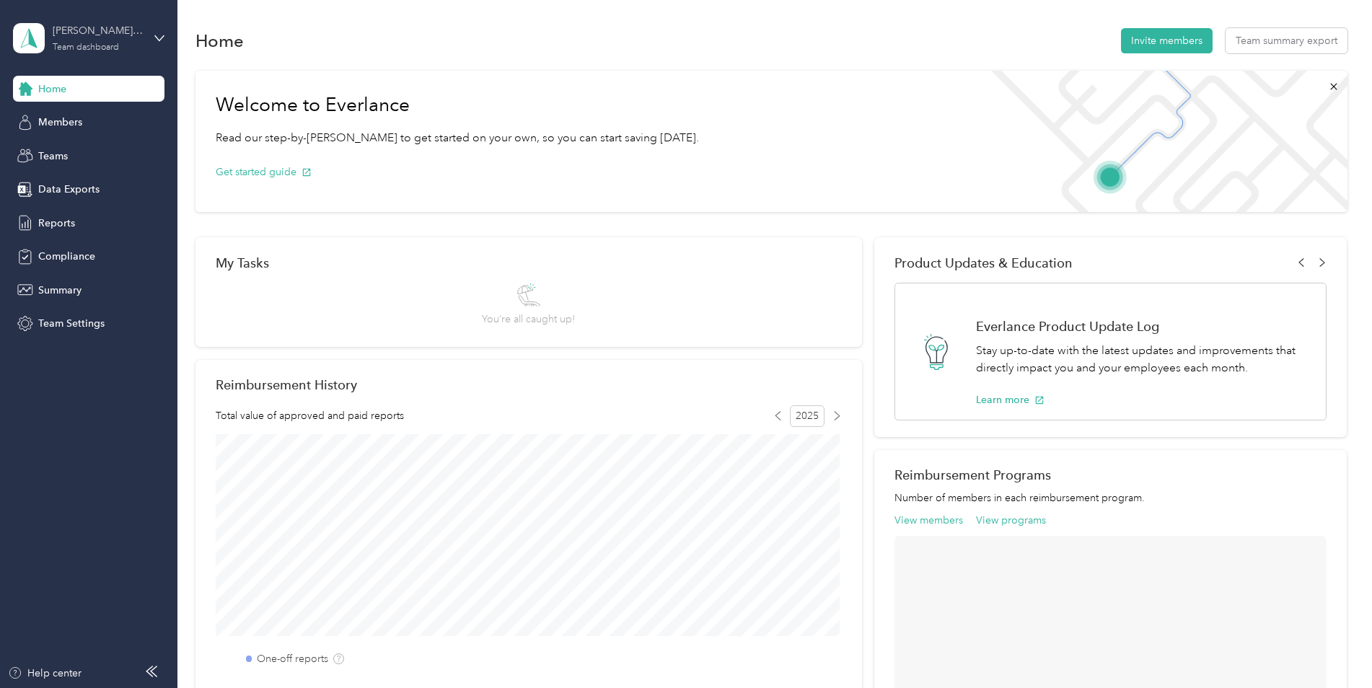
click at [96, 31] on div "[PERSON_NAME] team" at bounding box center [98, 30] width 90 height 15
click at [95, 142] on div "Personal dashboard" at bounding box center [165, 151] width 284 height 25
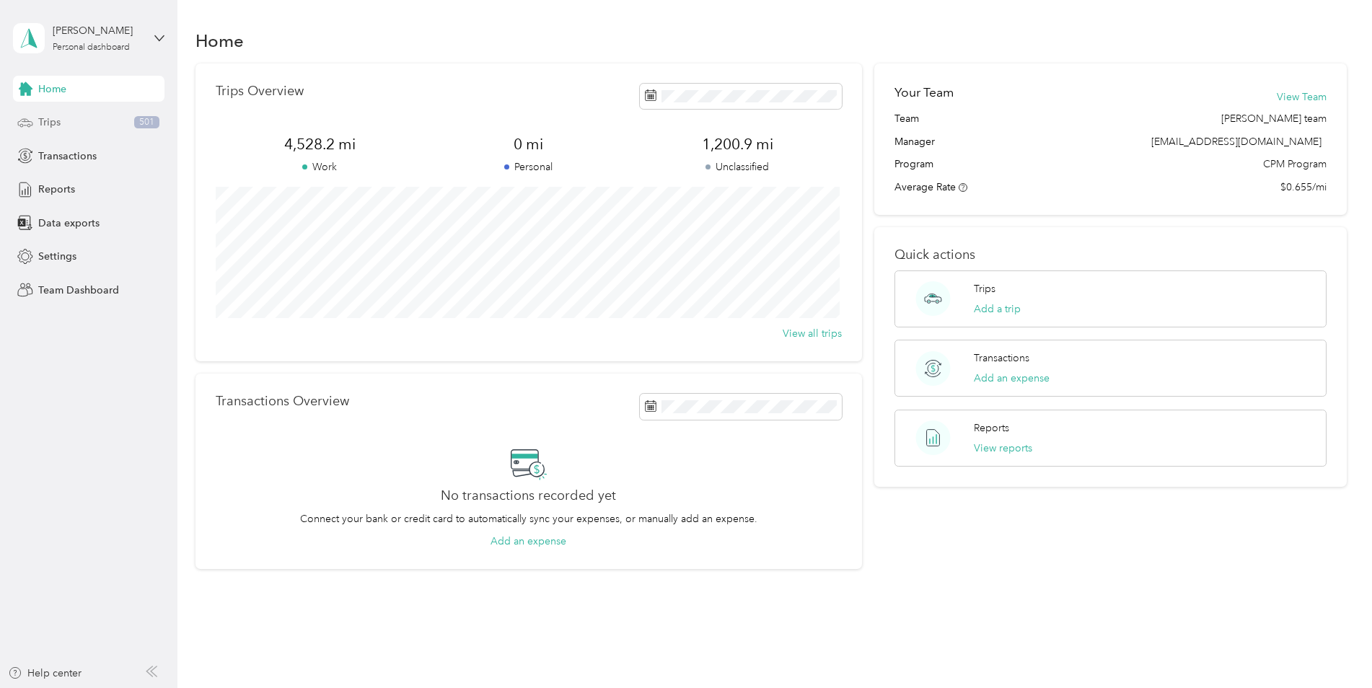
click at [55, 120] on span "Trips" at bounding box center [49, 122] width 22 height 15
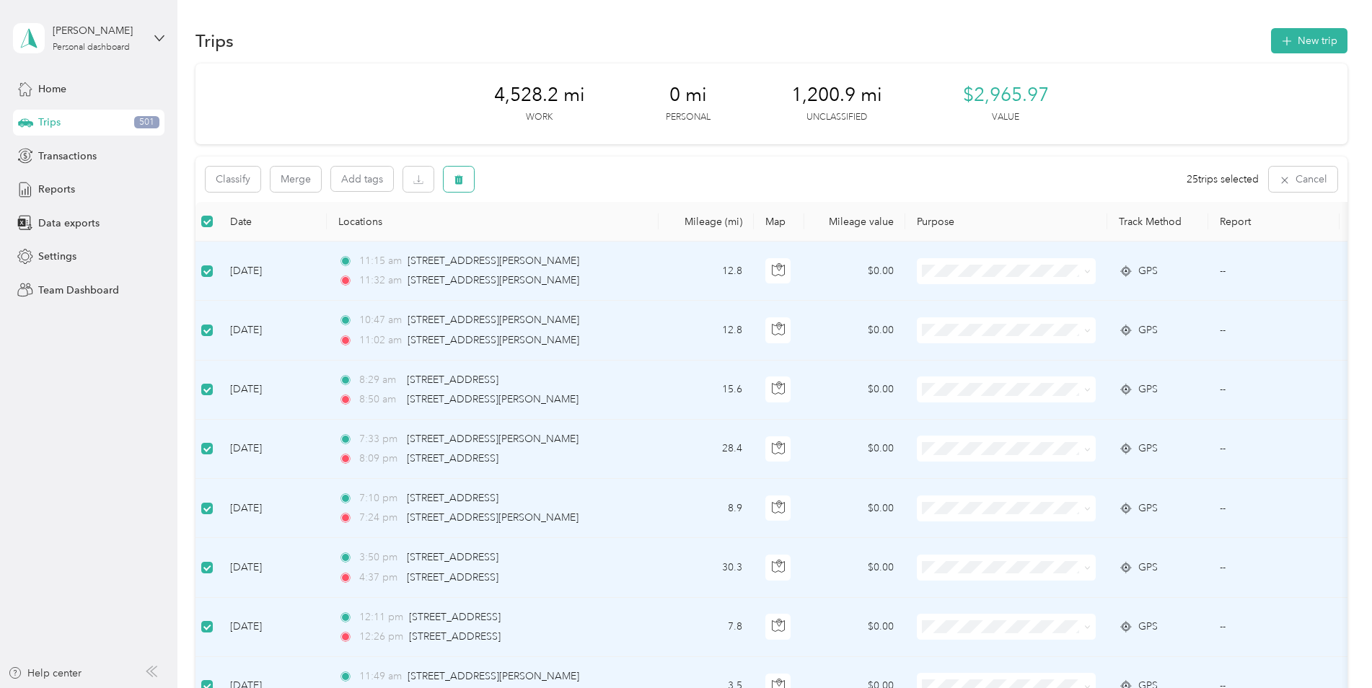
click at [460, 178] on icon "button" at bounding box center [459, 179] width 9 height 9
click at [558, 236] on div "Click to name as a Favorite Place" at bounding box center [492, 249] width 168 height 35
click at [537, 240] on button "No" at bounding box center [534, 239] width 27 height 23
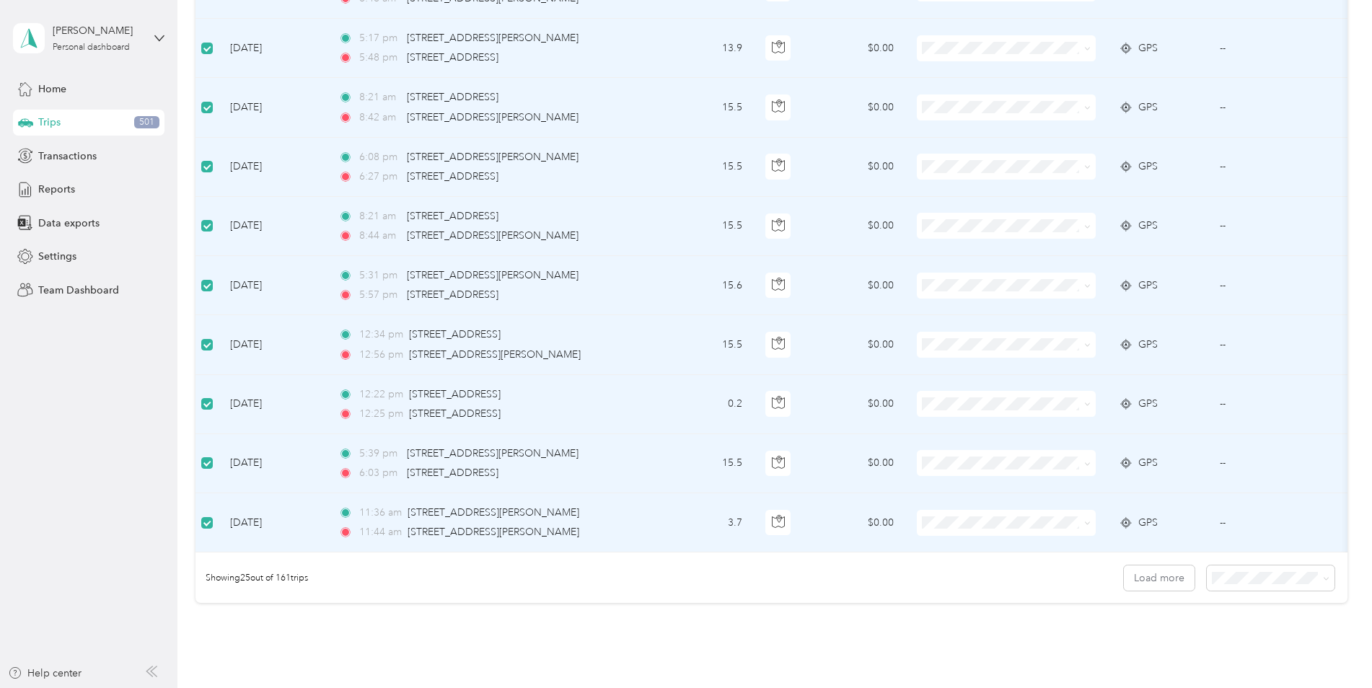
scroll to position [1298, 0]
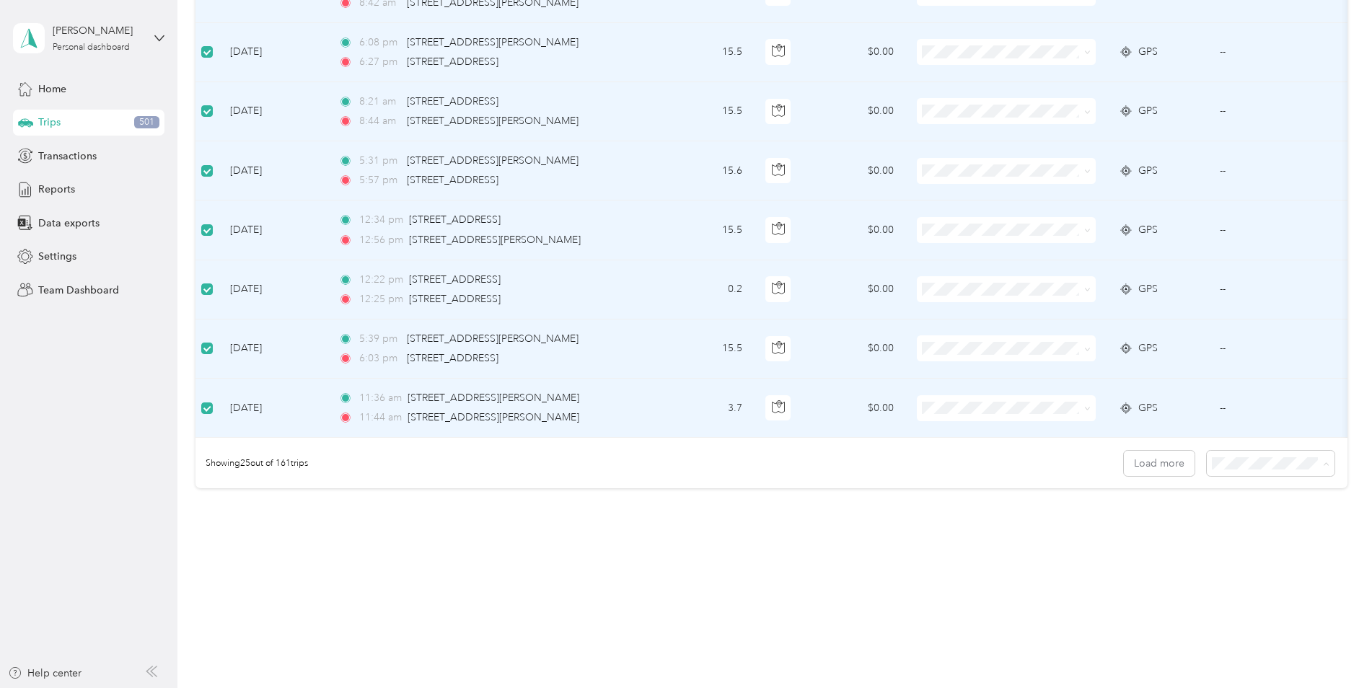
click at [1232, 535] on span "100 per load" at bounding box center [1243, 541] width 59 height 12
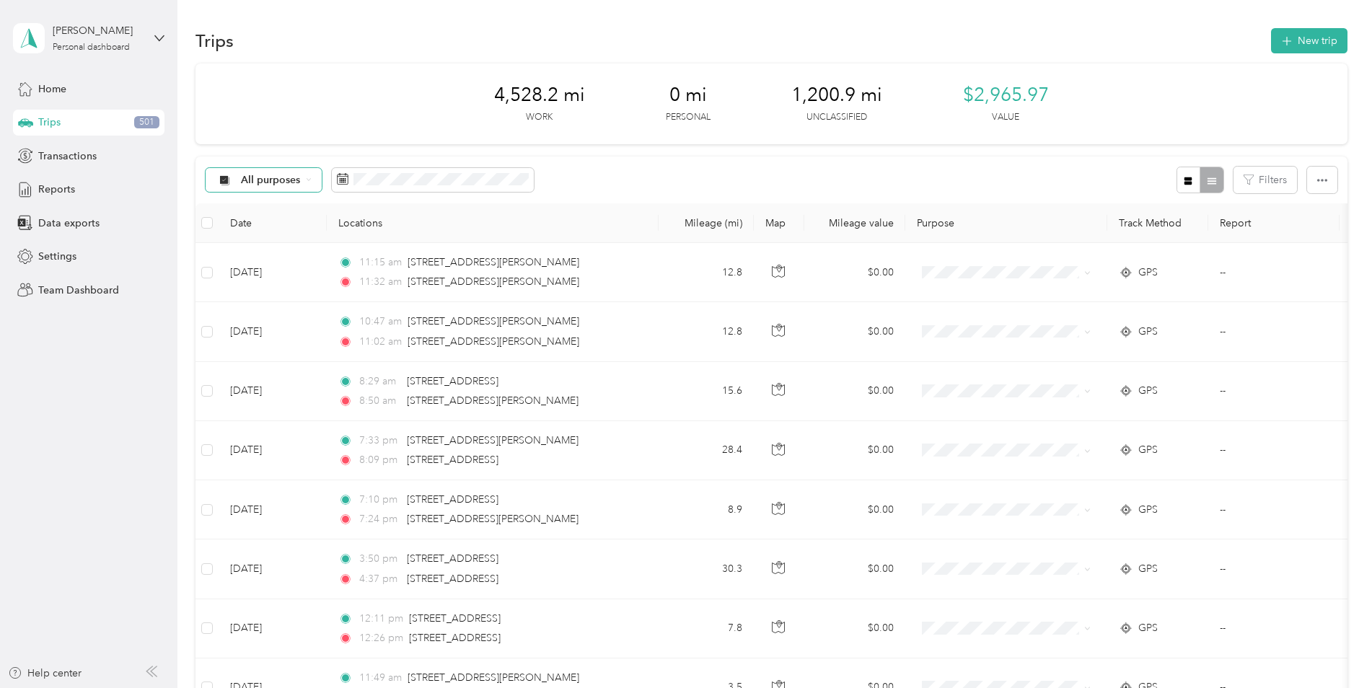
click at [315, 184] on div "All purposes" at bounding box center [264, 180] width 117 height 25
click at [279, 229] on span "Unclassified" at bounding box center [293, 231] width 105 height 15
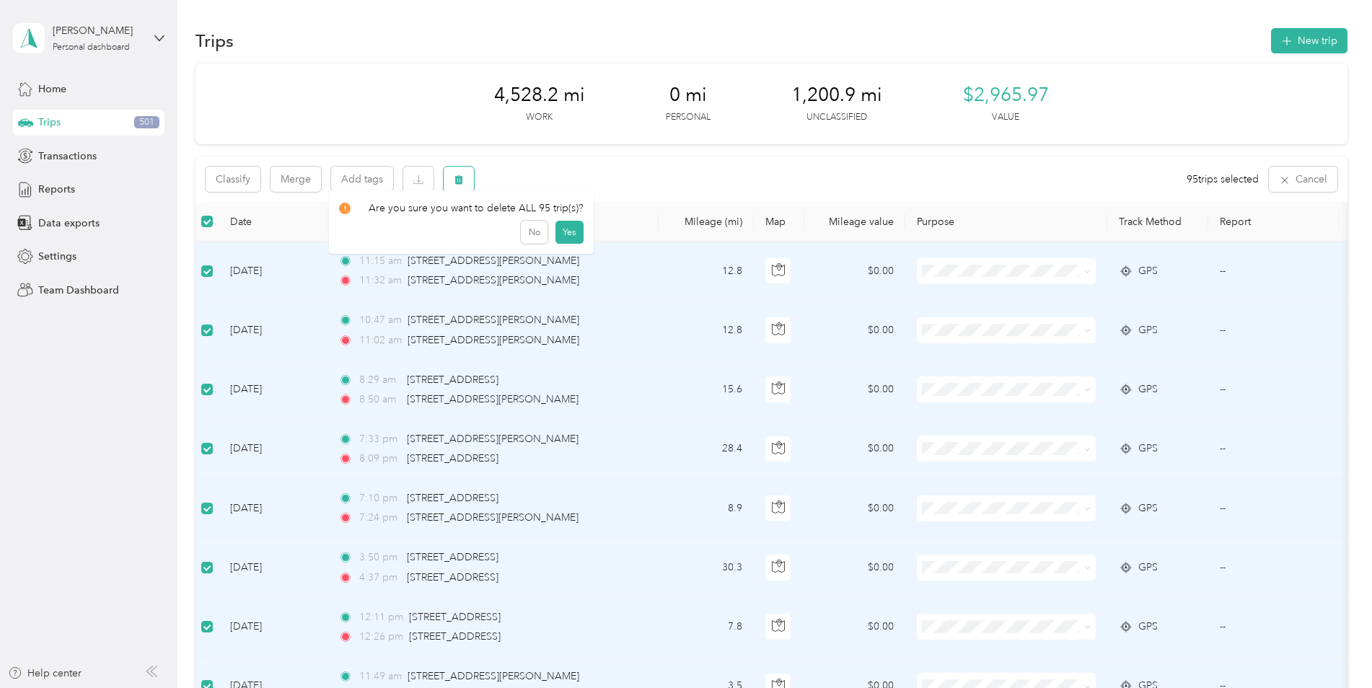
click at [464, 177] on icon "button" at bounding box center [459, 180] width 10 height 10
click at [556, 237] on button "Yes" at bounding box center [569, 239] width 28 height 23
